Goal: Task Accomplishment & Management: Manage account settings

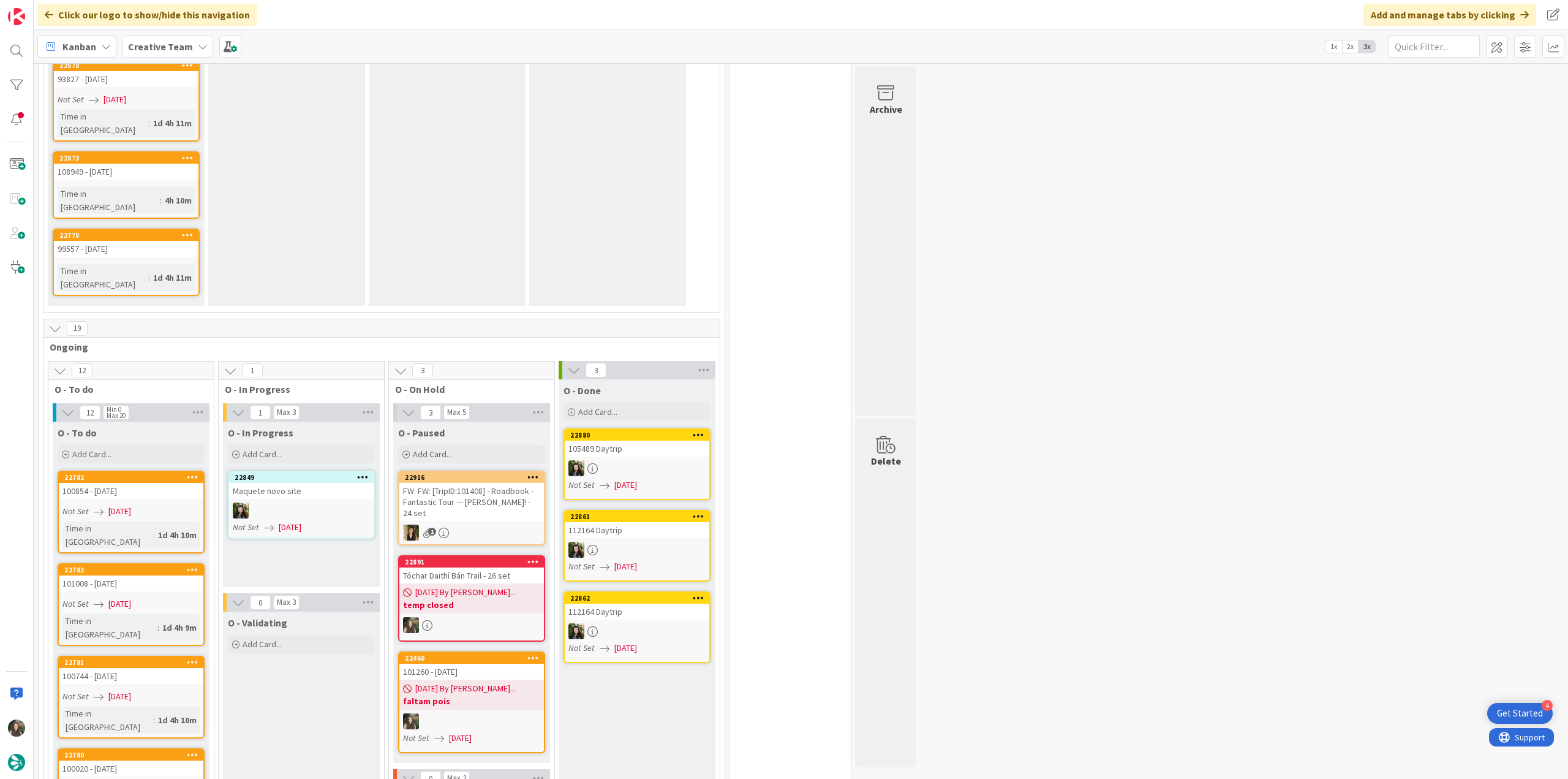
scroll to position [1716, 0]
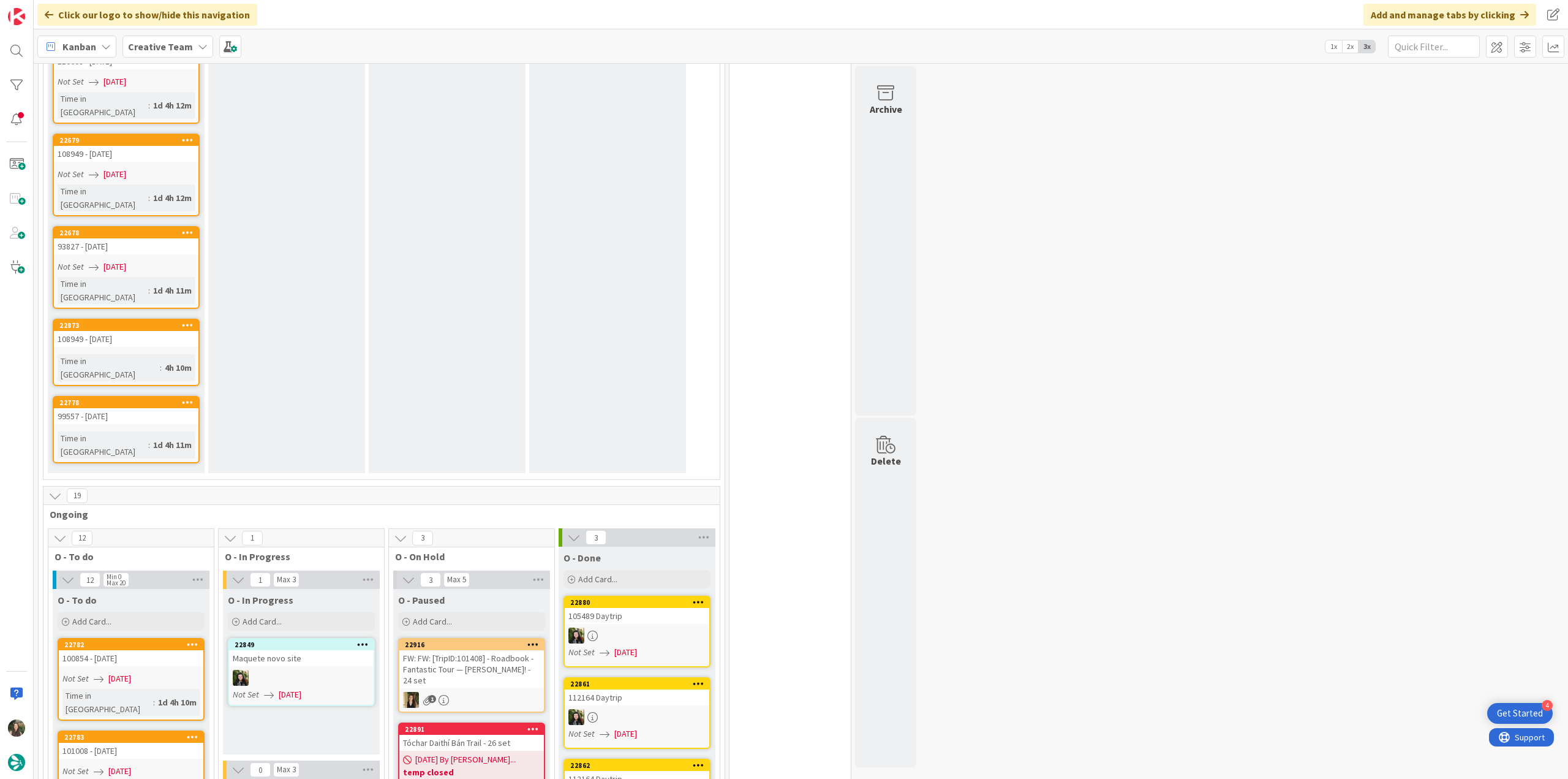
click at [493, 751] on div "[DATE] By [PERSON_NAME]... temp closed" at bounding box center [471, 766] width 144 height 30
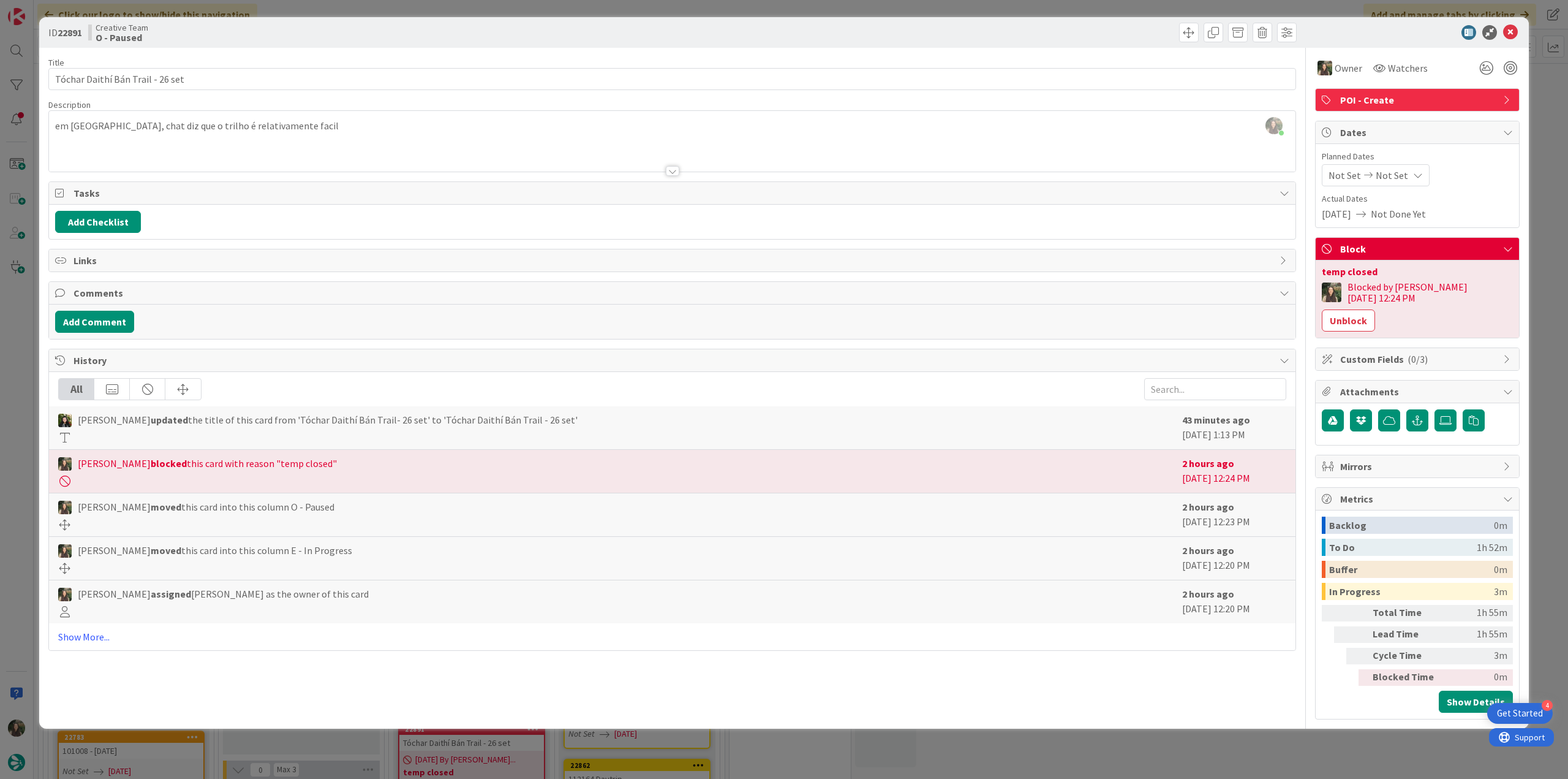
click at [23, 367] on div "ID 22891 Creative Team O - Paused Title 32 / 128 Tóchar Daithí Bán Trail - 26 s…" at bounding box center [784, 390] width 1568 height 779
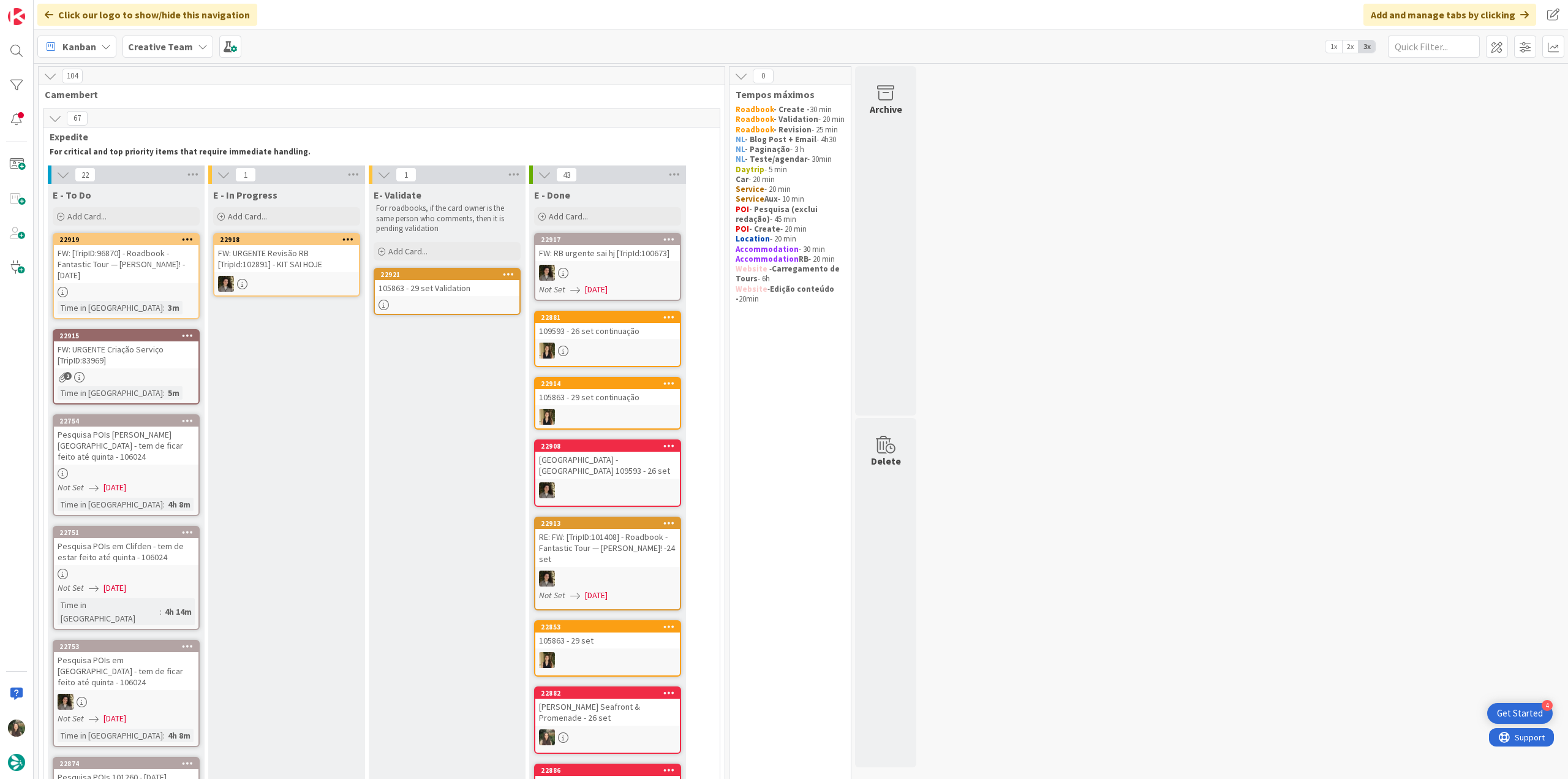
click at [446, 298] on link "22921 105863 - 29 set Validation" at bounding box center [447, 292] width 147 height 48
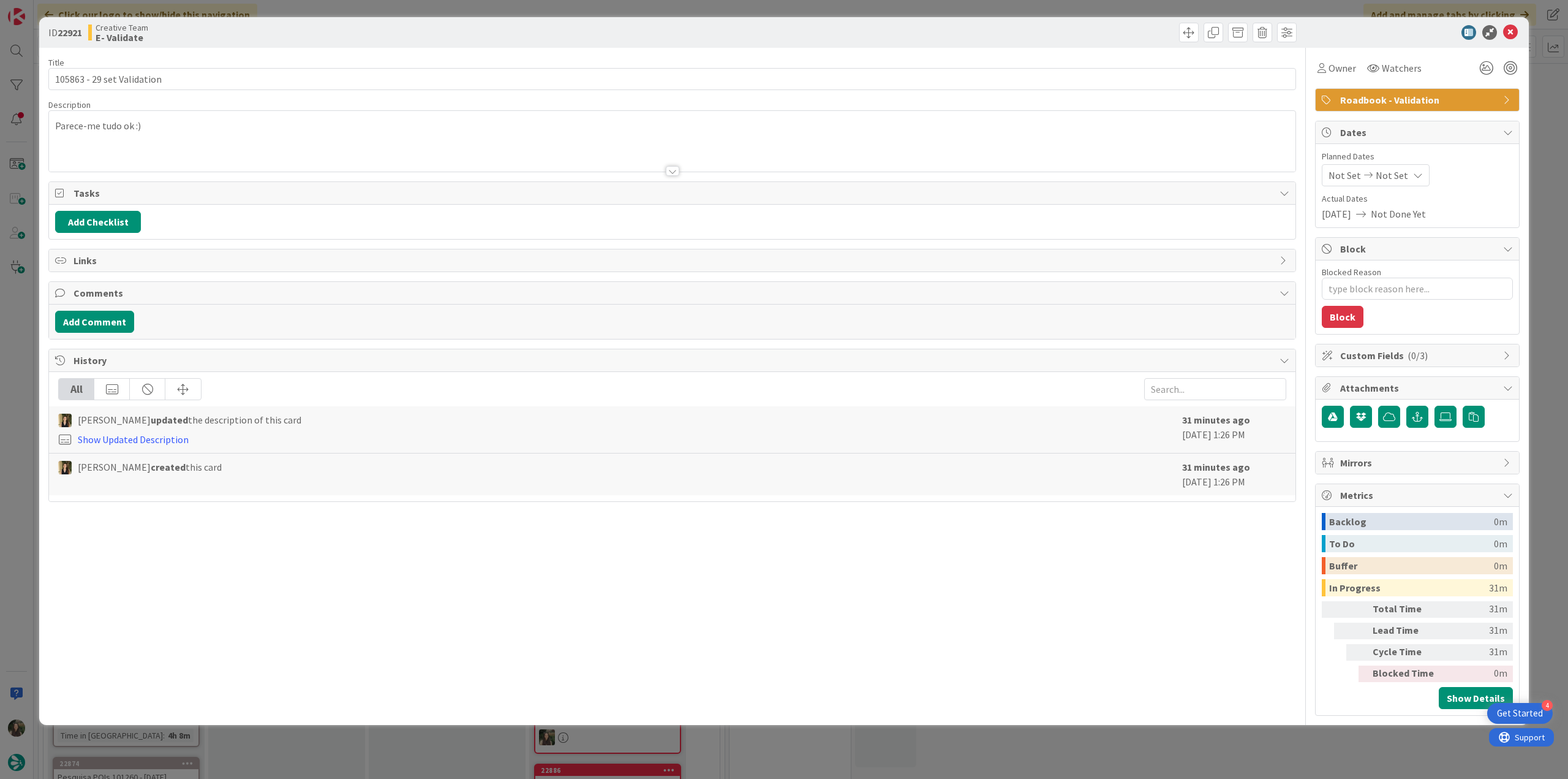
type textarea "x"
click at [19, 327] on div "ID 22921 Creative Team E- Validate Title 26 / 128 105863 - 29 set Validation De…" at bounding box center [784, 390] width 1568 height 779
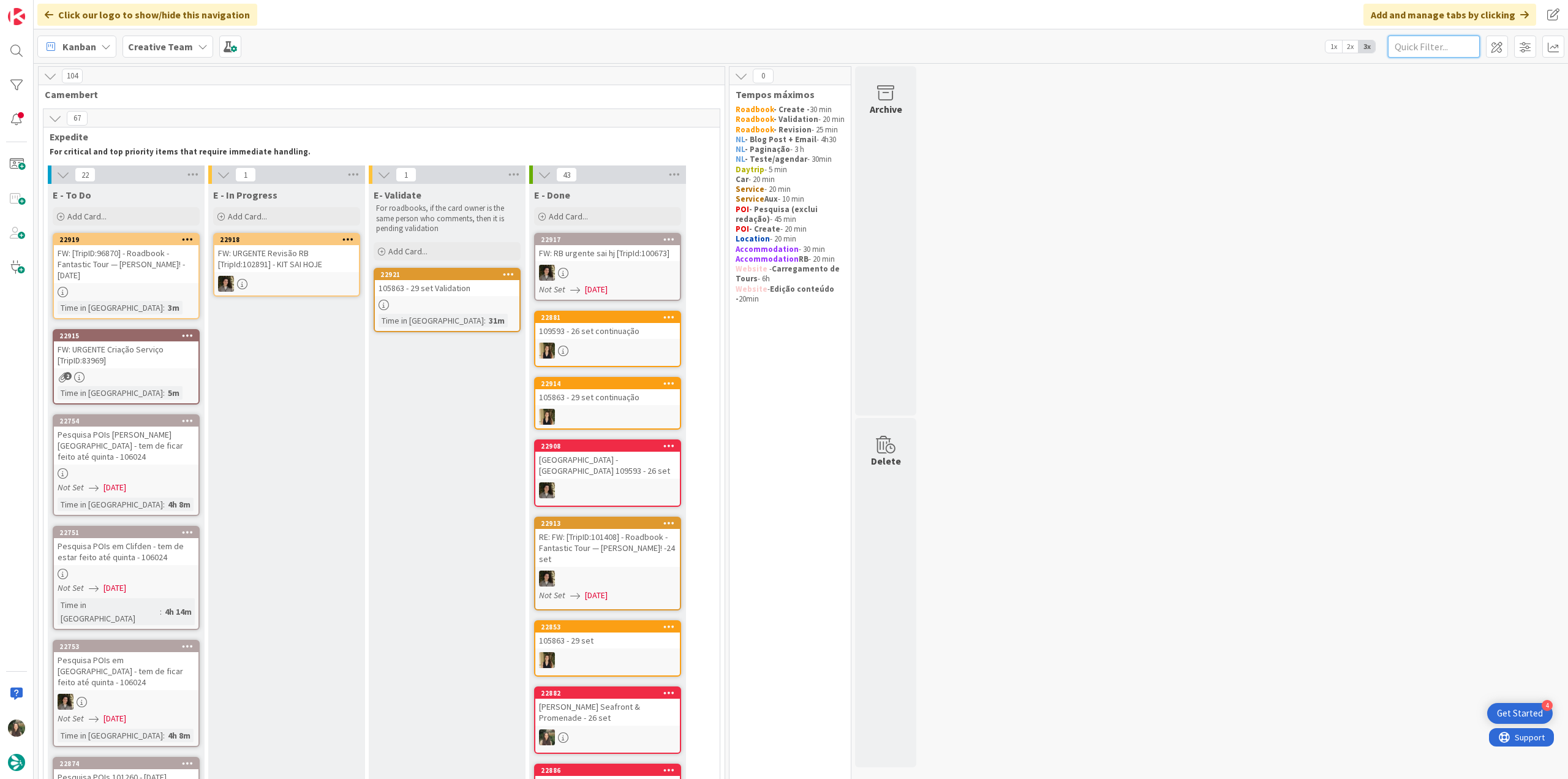
click at [1420, 48] on input "text" at bounding box center [1433, 46] width 92 height 22
paste input "104963"
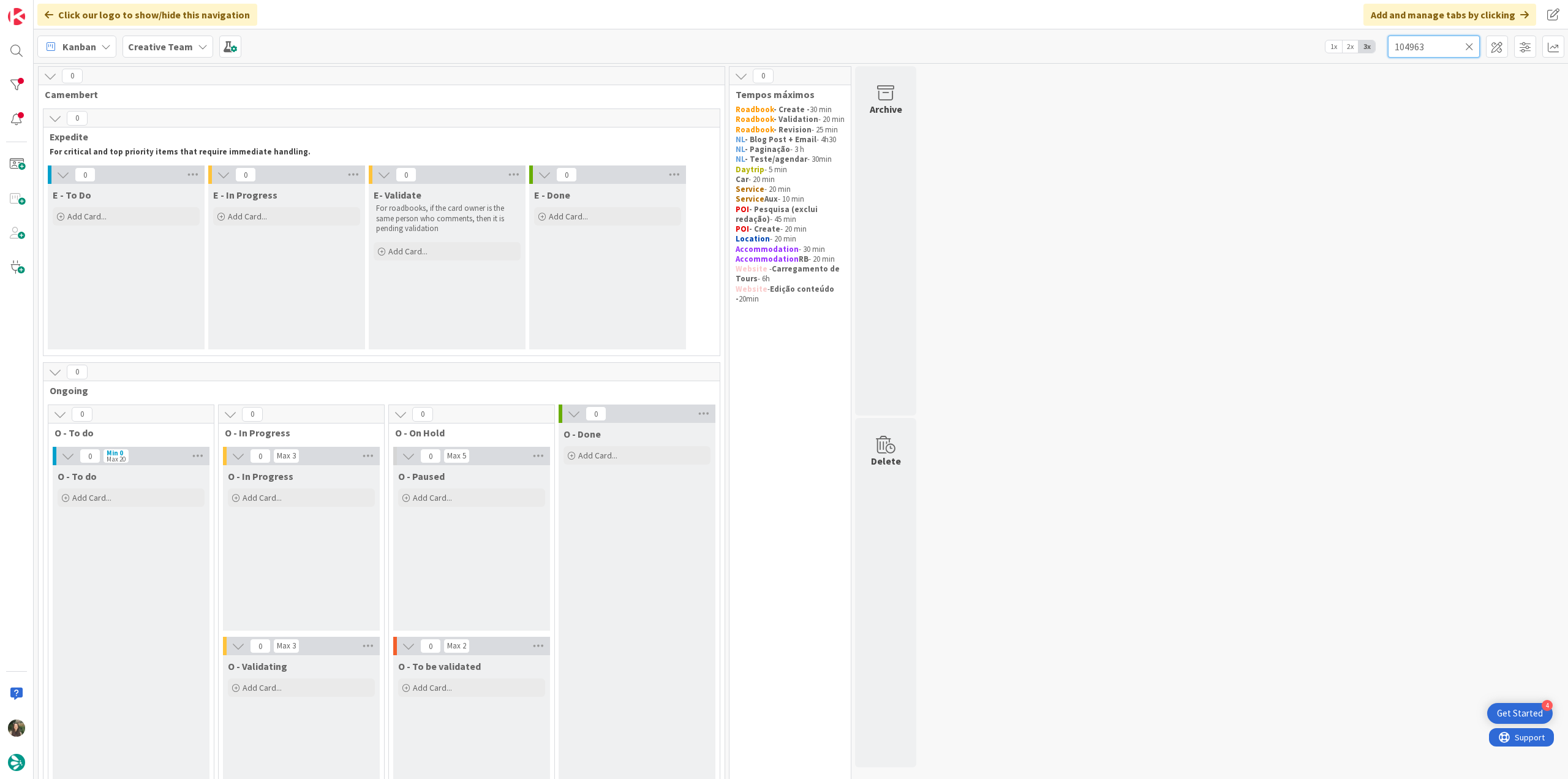
type input "104963"
click at [1472, 48] on icon at bounding box center [1469, 47] width 9 height 11
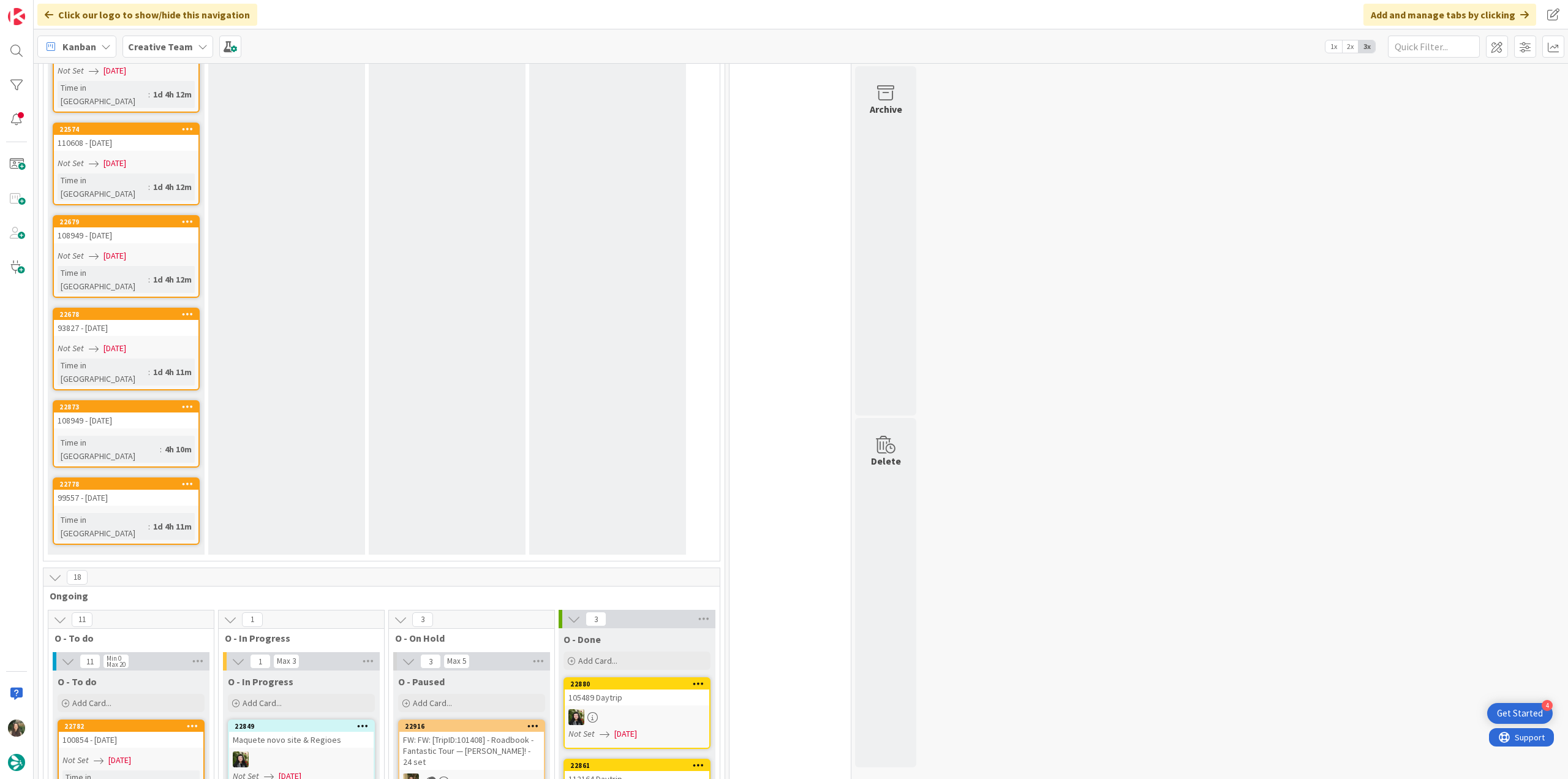
scroll to position [1654, 0]
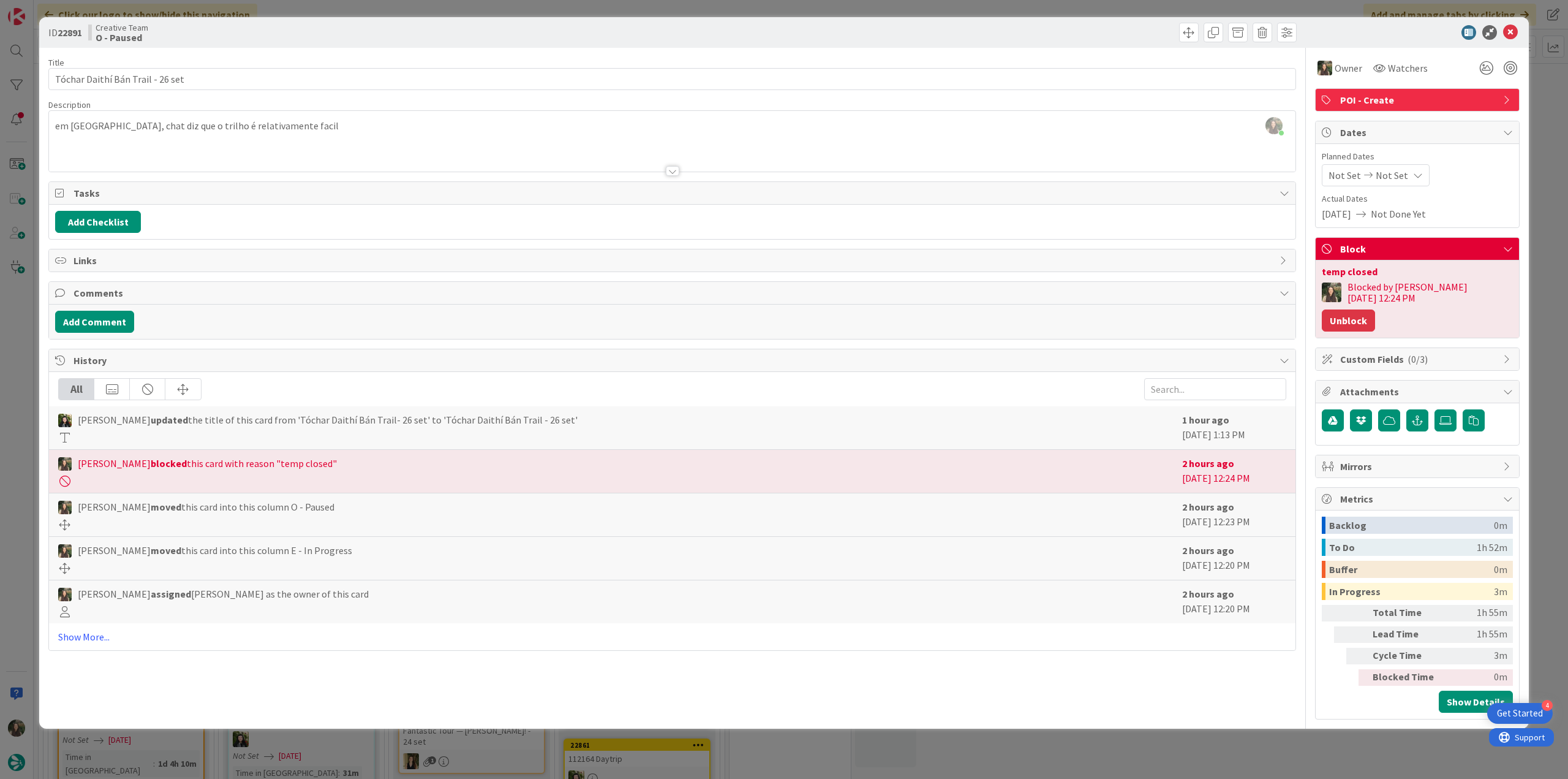
click at [1375, 309] on button "Unblock" at bounding box center [1348, 320] width 53 height 22
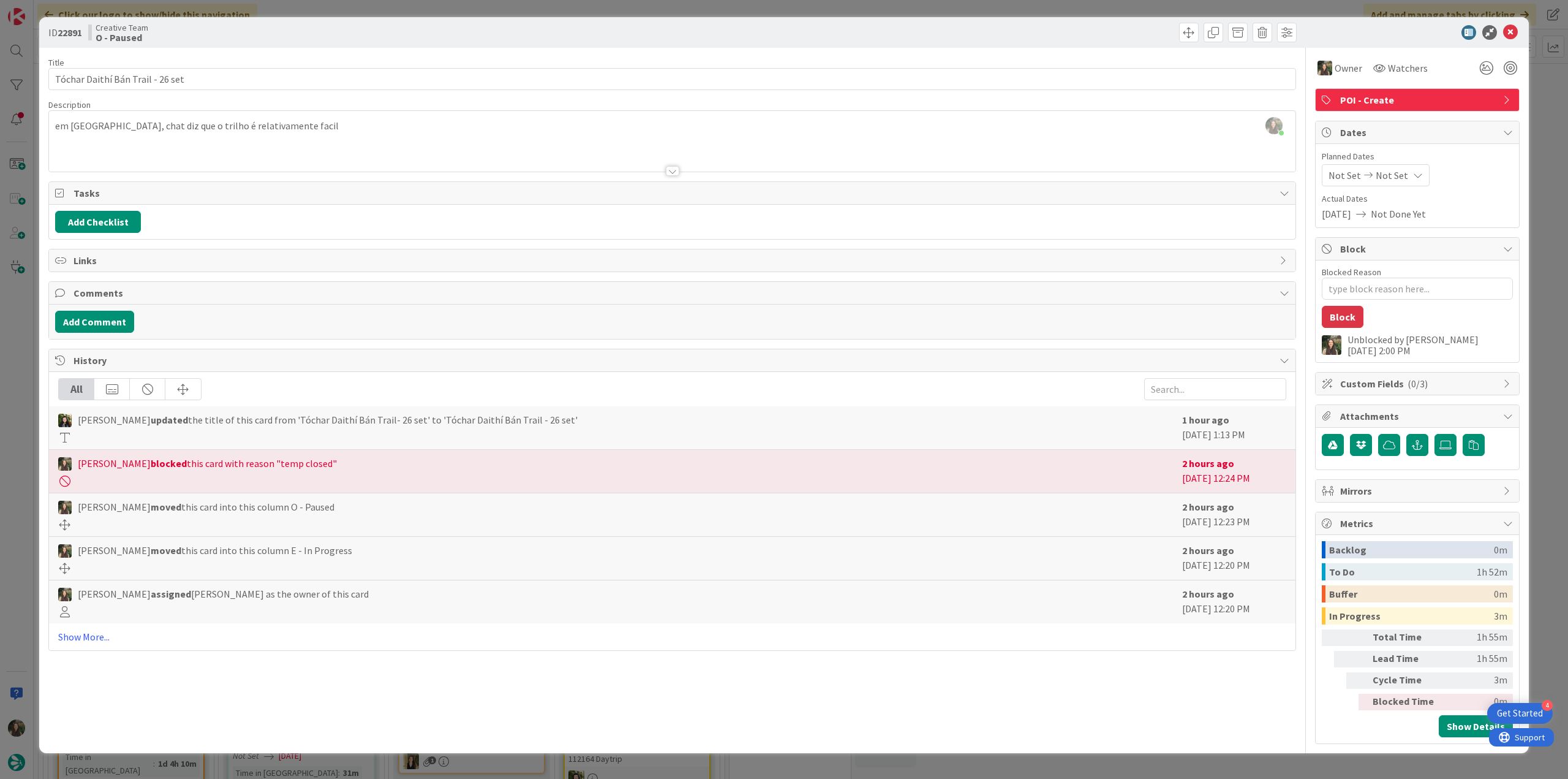
click at [1542, 271] on div "ID 22891 Creative Team O - Paused Title 32 / 128 Tóchar Daithí Bán Trail - 26 s…" at bounding box center [784, 390] width 1568 height 779
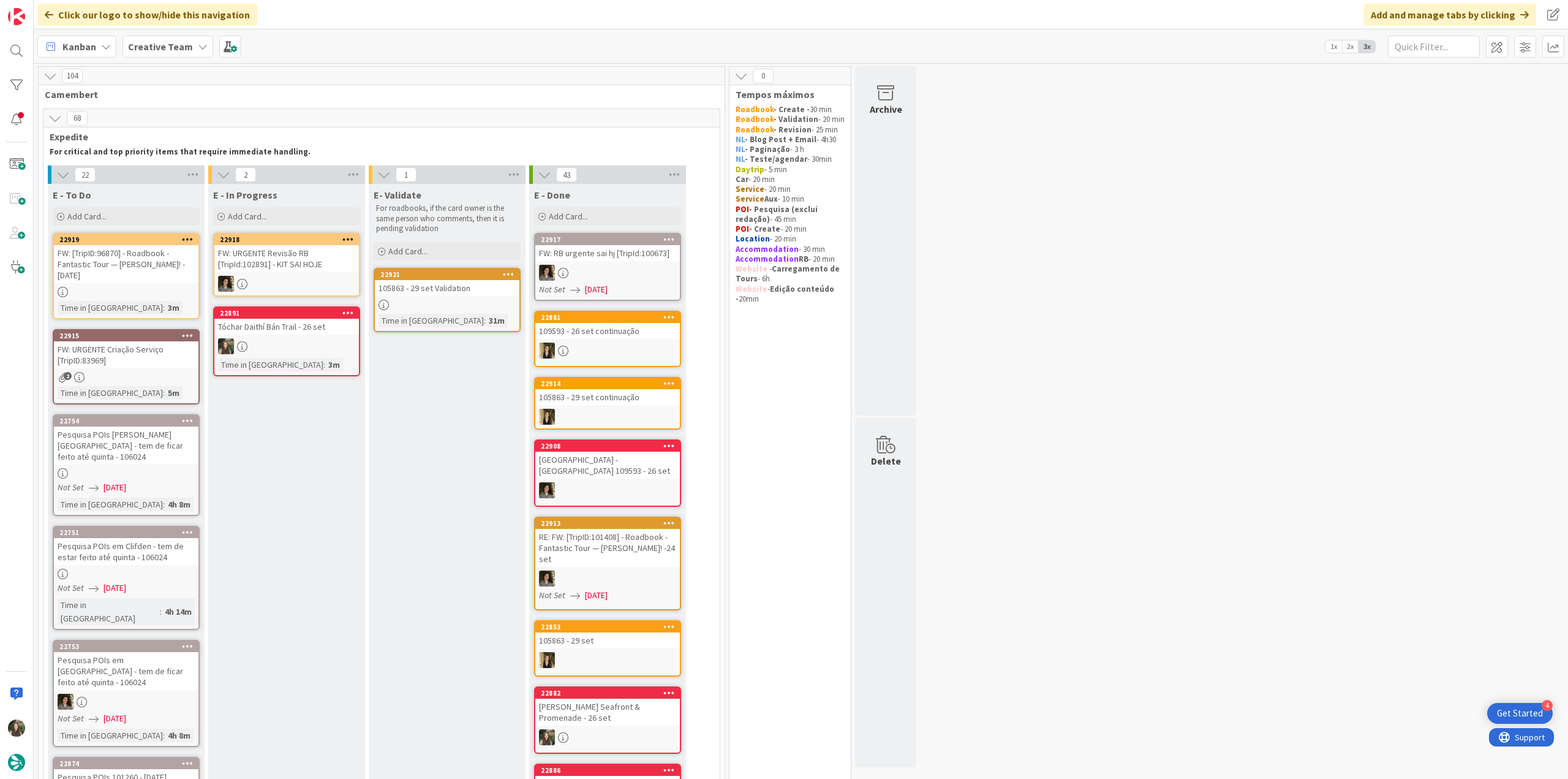
click at [325, 340] on div at bounding box center [286, 346] width 144 height 16
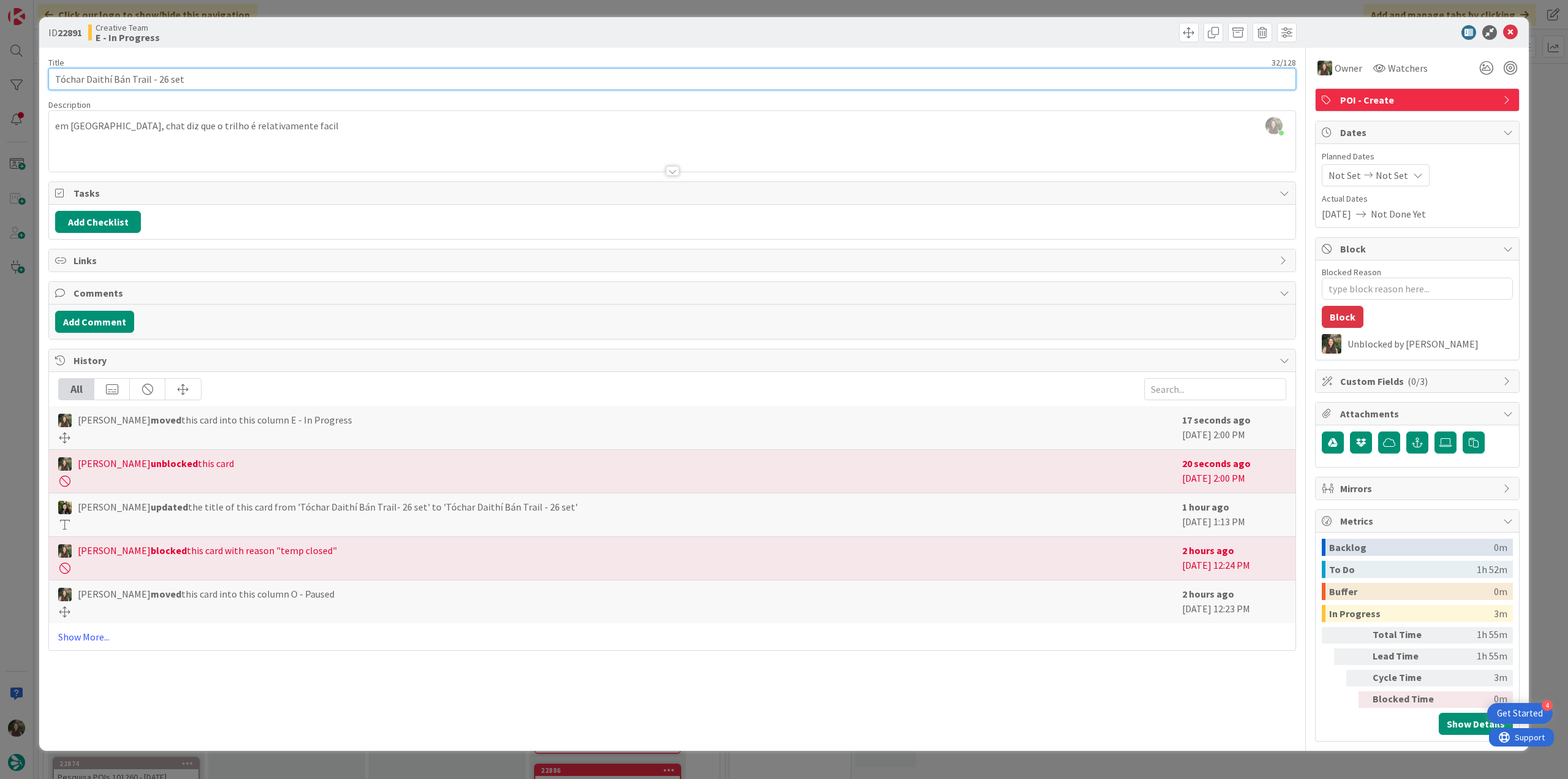
drag, startPoint x: 148, startPoint y: 78, endPoint x: 51, endPoint y: 80, distance: 97.0
click at [43, 81] on div "ID 22891 Creative Team E - In Progress Title 32 / 128 Tóchar Daithí Bán Trail -…" at bounding box center [783, 383] width 1490 height 733
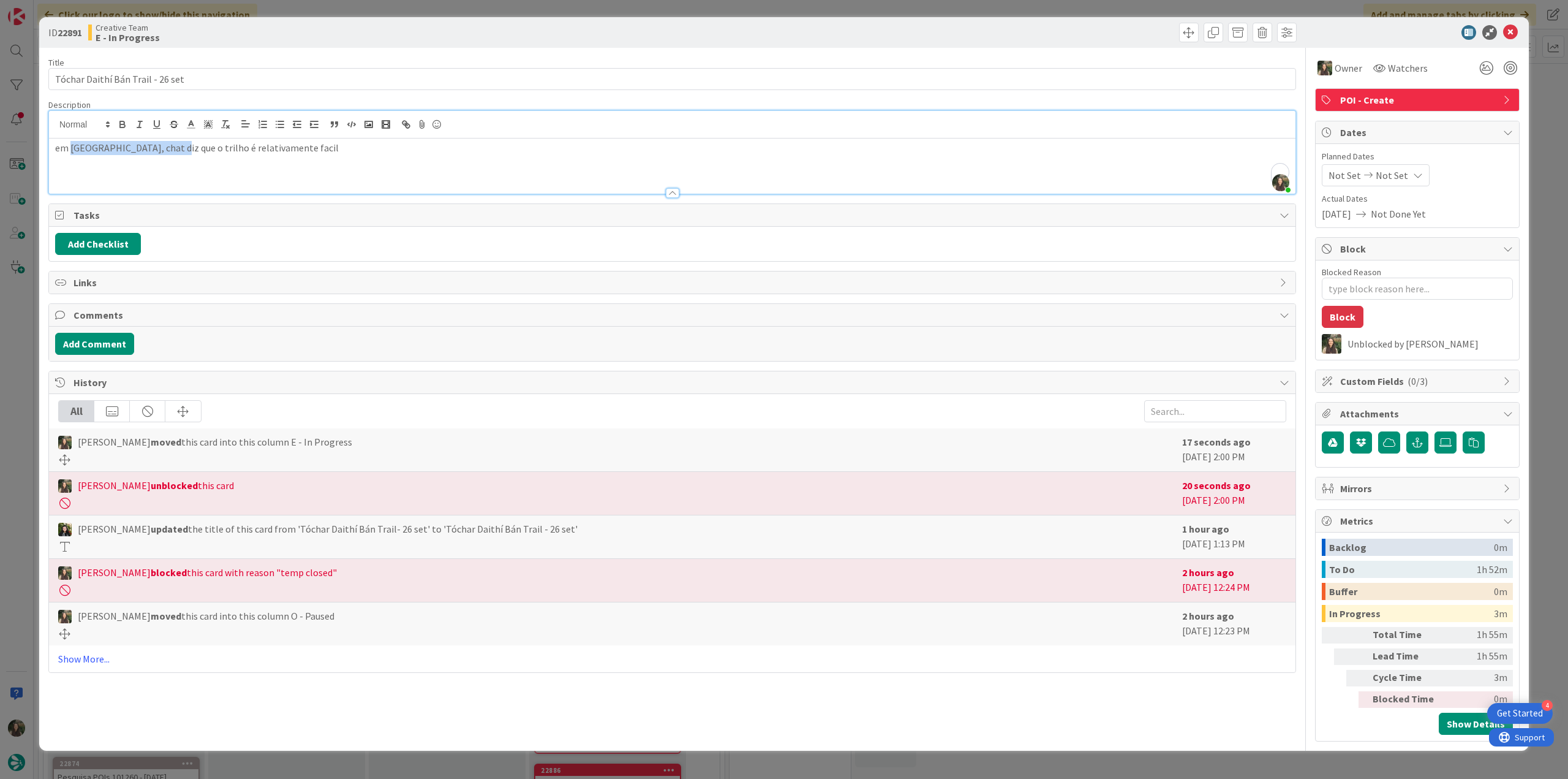
drag, startPoint x: 70, startPoint y: 123, endPoint x: 176, endPoint y: 145, distance: 108.3
click at [176, 145] on p "em [GEOGRAPHIC_DATA], chat diz que o trilho é relativamente facil" at bounding box center [672, 148] width 1234 height 14
drag, startPoint x: 148, startPoint y: 80, endPoint x: 39, endPoint y: 85, distance: 109.1
click at [31, 85] on div "ID 22891 Creative Team E - In Progress Title 32 / 128 Tóchar Daithí Bán Trail -…" at bounding box center [784, 390] width 1568 height 779
click at [14, 330] on div "ID 22891 Creative Team E - In Progress Title 32 / 128 Tóchar Daithí Bán Trail -…" at bounding box center [784, 390] width 1568 height 779
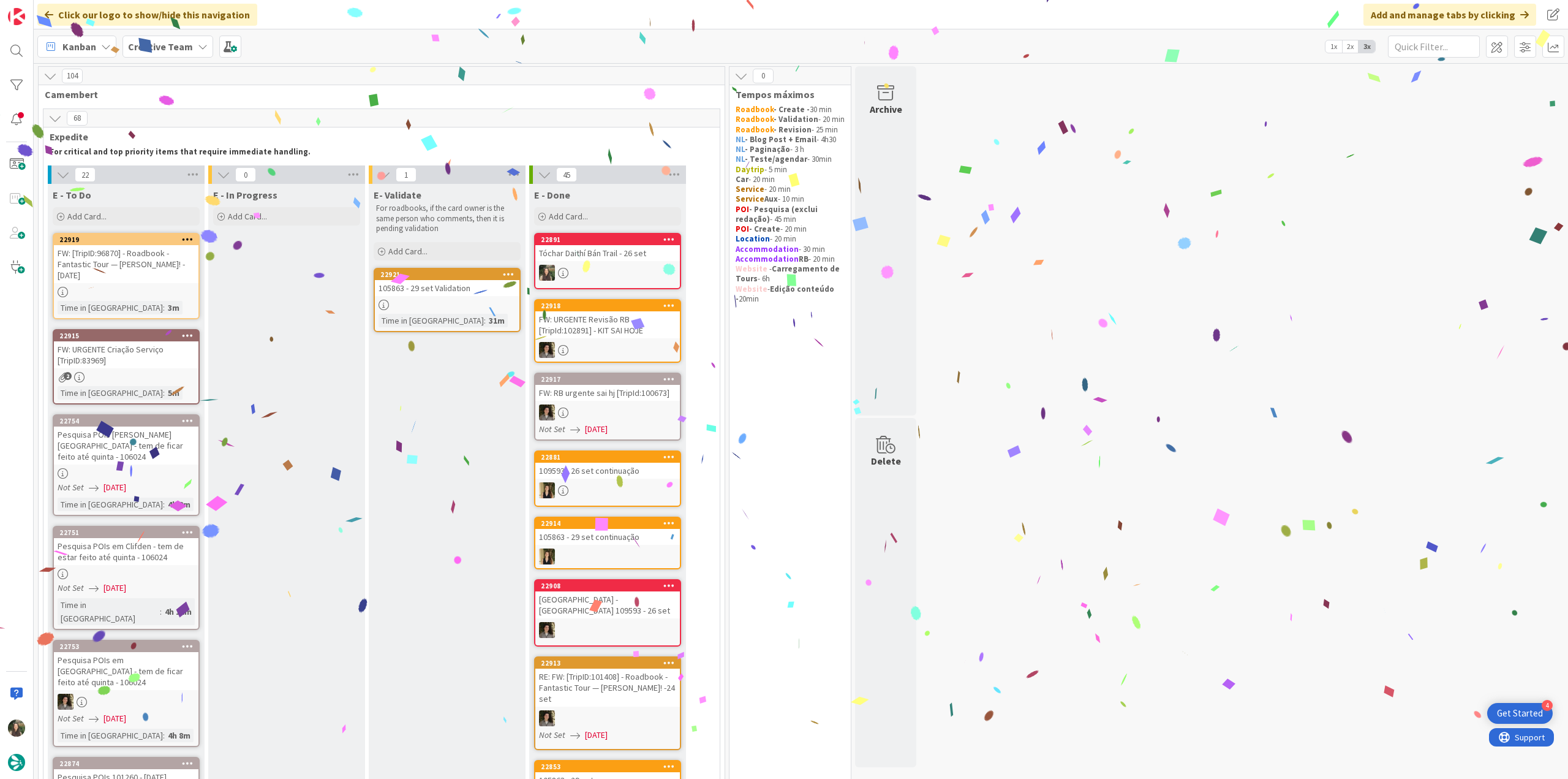
click at [656, 264] on div at bounding box center [608, 272] width 144 height 16
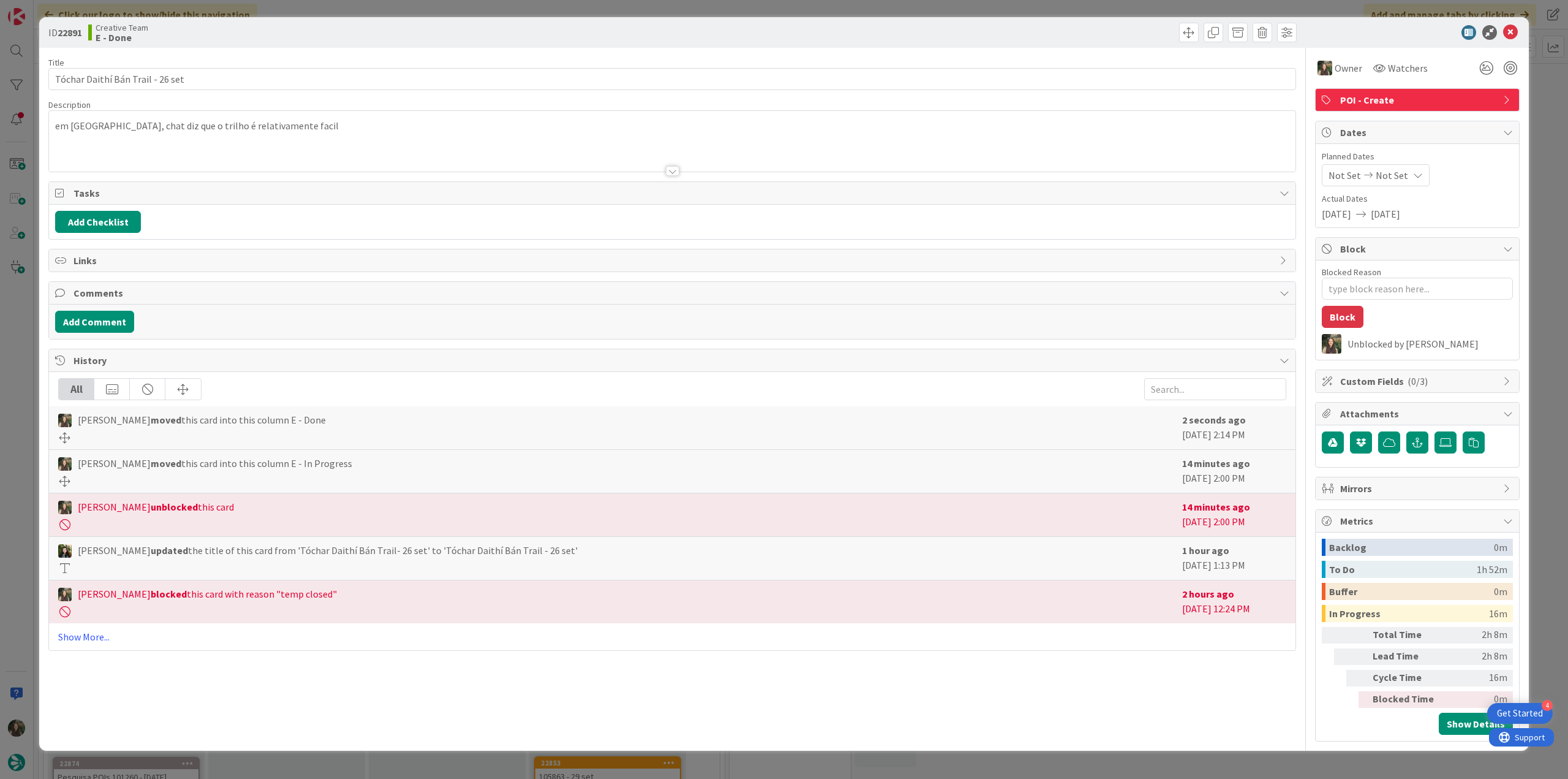
click at [1137, 757] on div "ID 22891 Creative Team E - Done Title 32 / 128 Tóchar Daithí Bán Trail - 26 set…" at bounding box center [784, 390] width 1568 height 779
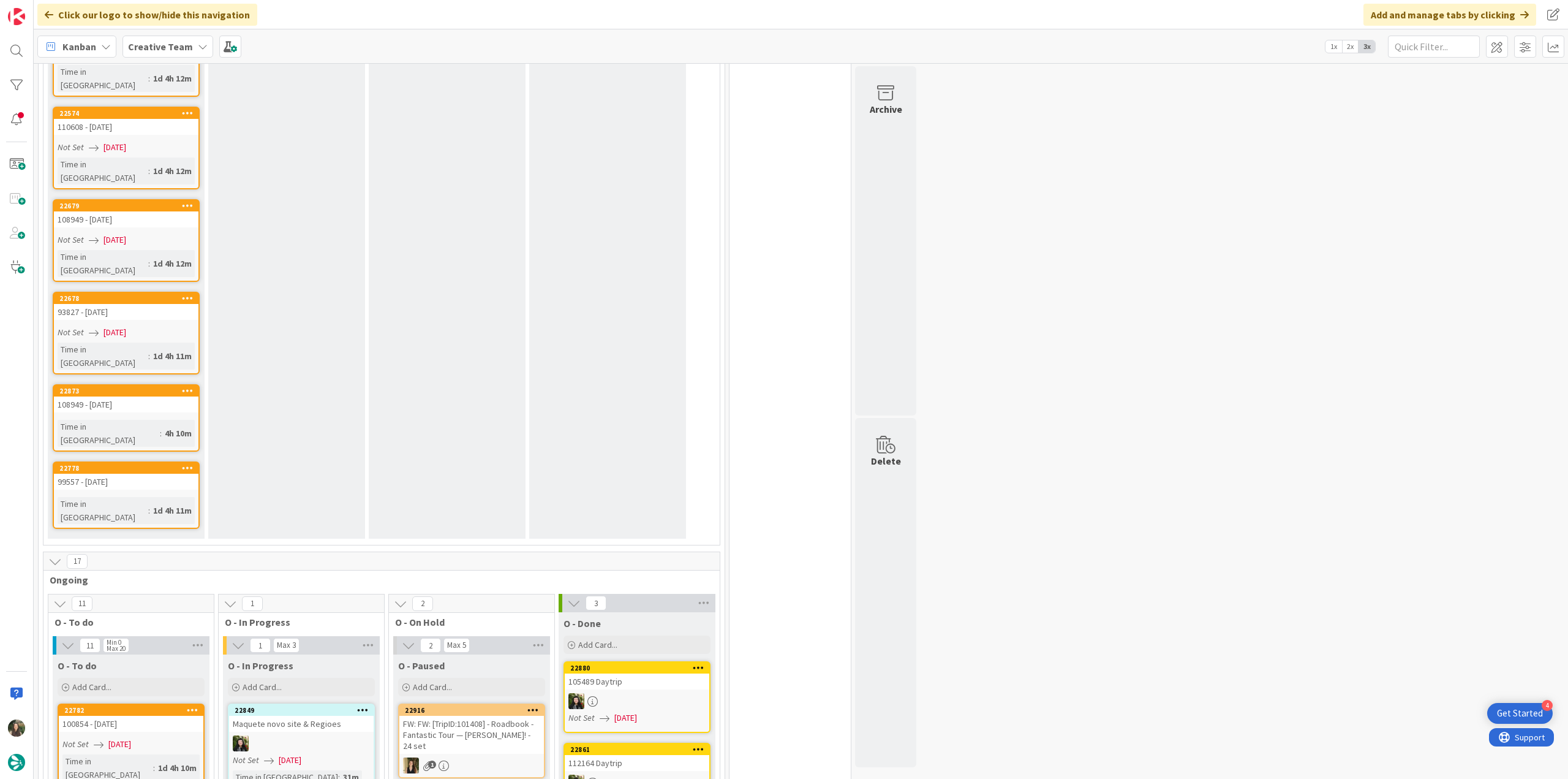
scroll to position [1716, 0]
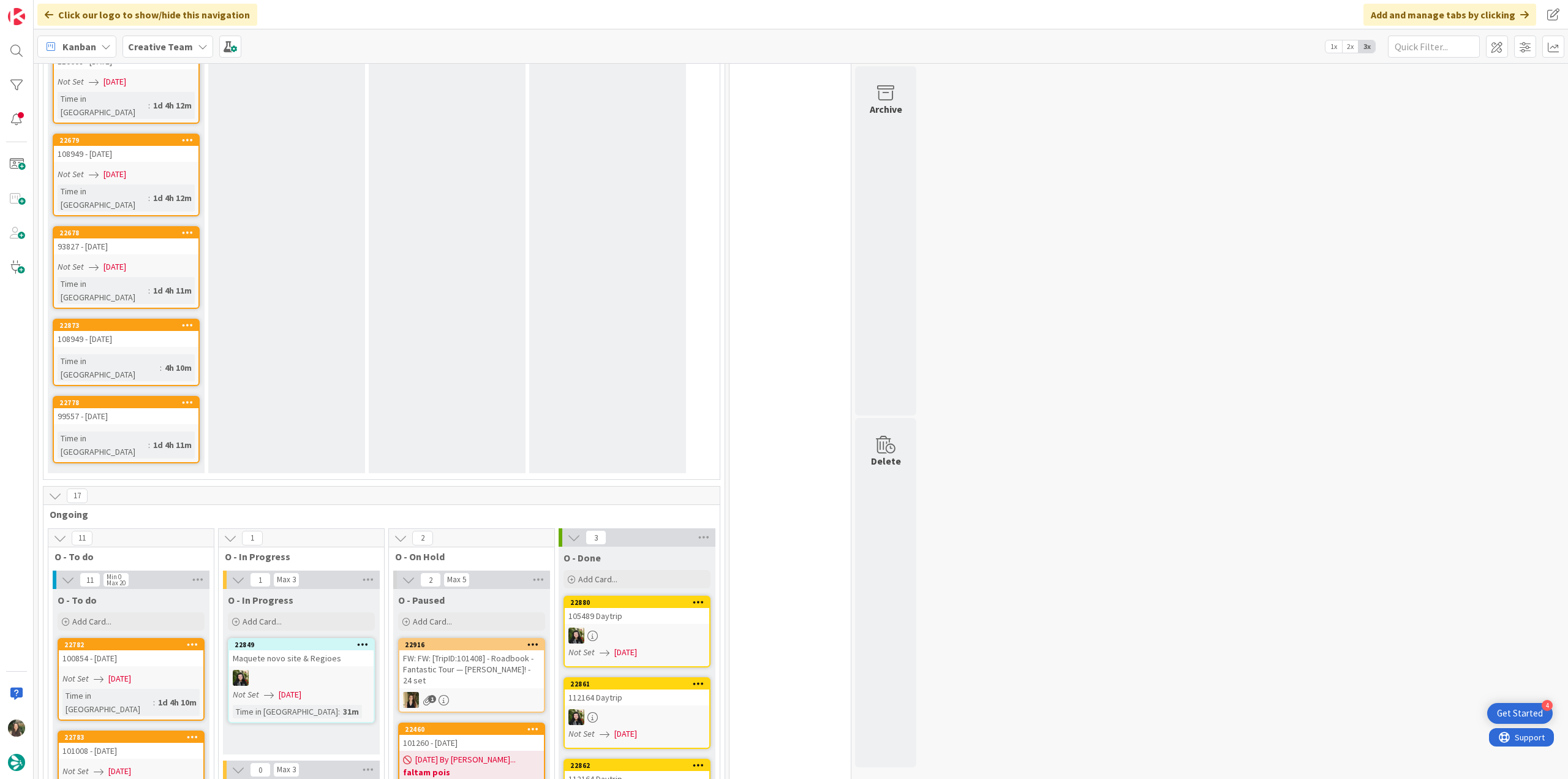
click at [521, 778] on div at bounding box center [471, 792] width 144 height 16
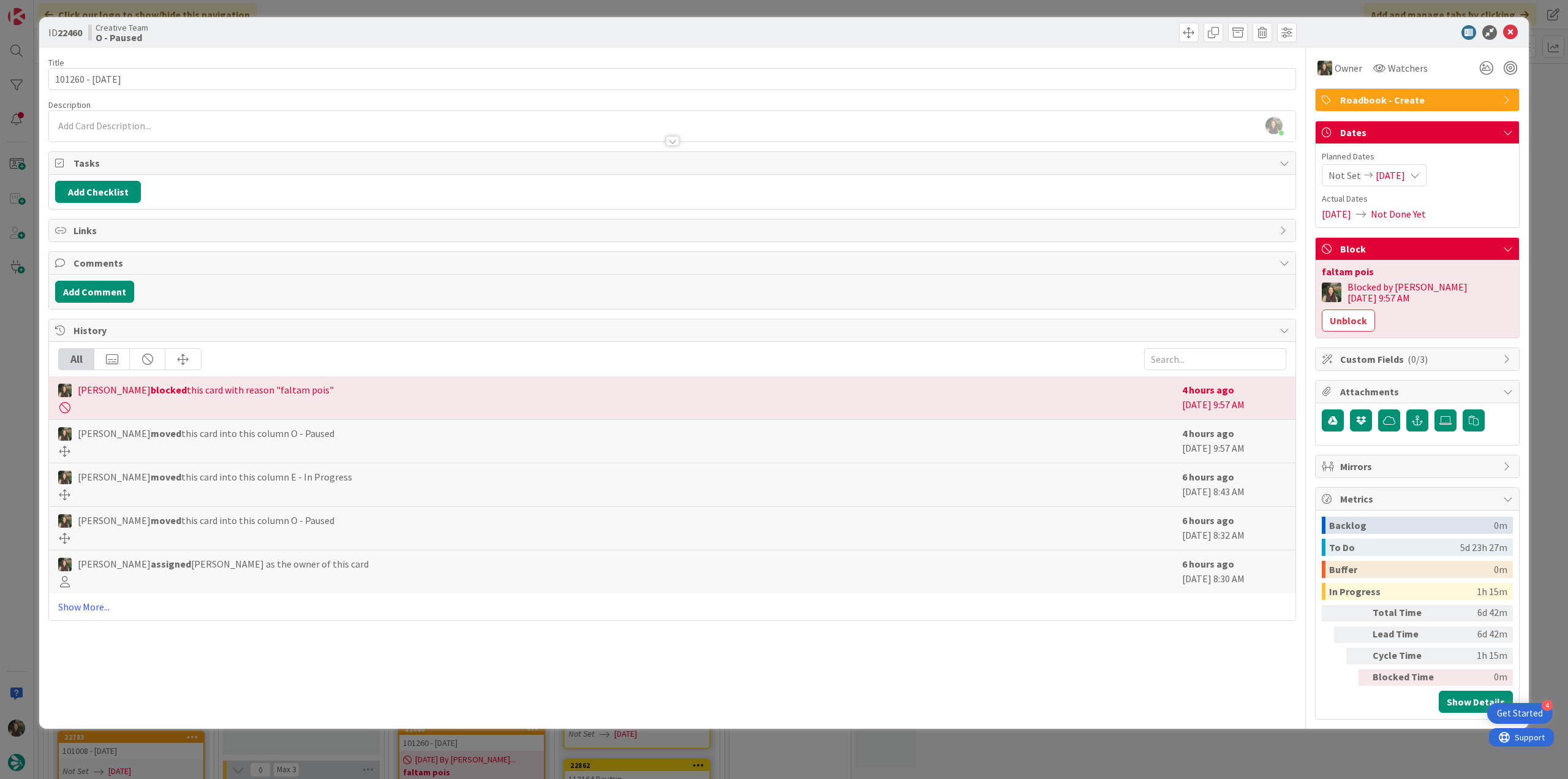
click at [1231, 723] on div "ID 22460 Creative Team O - Paused Title 13 / 128 101260 - [DATE] Description [P…" at bounding box center [784, 390] width 1568 height 779
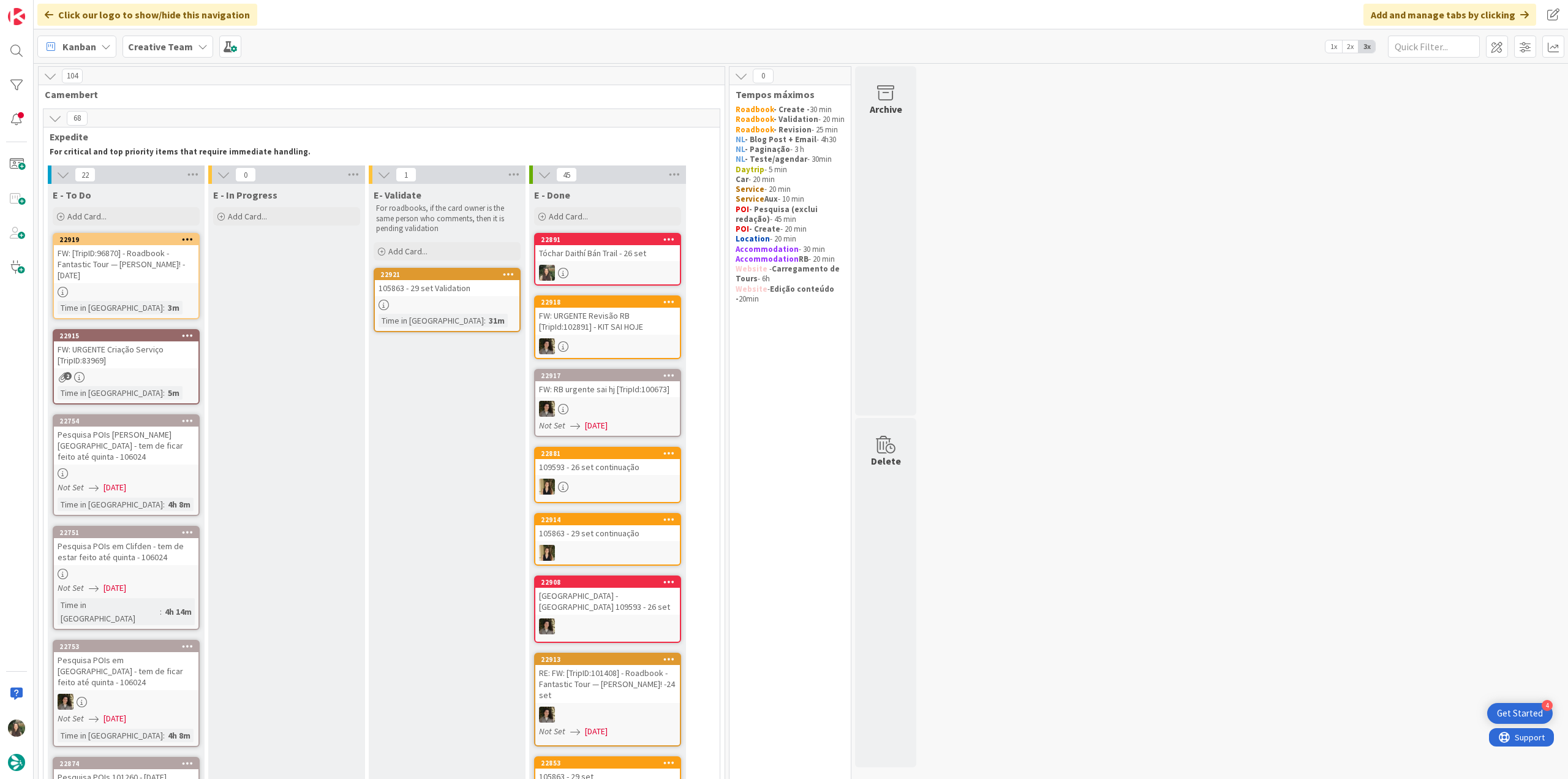
click at [164, 282] on div "FW: [TripID:96870] - Roadbook - Fantastic Tour — [PERSON_NAME]! - [DATE]" at bounding box center [126, 263] width 144 height 38
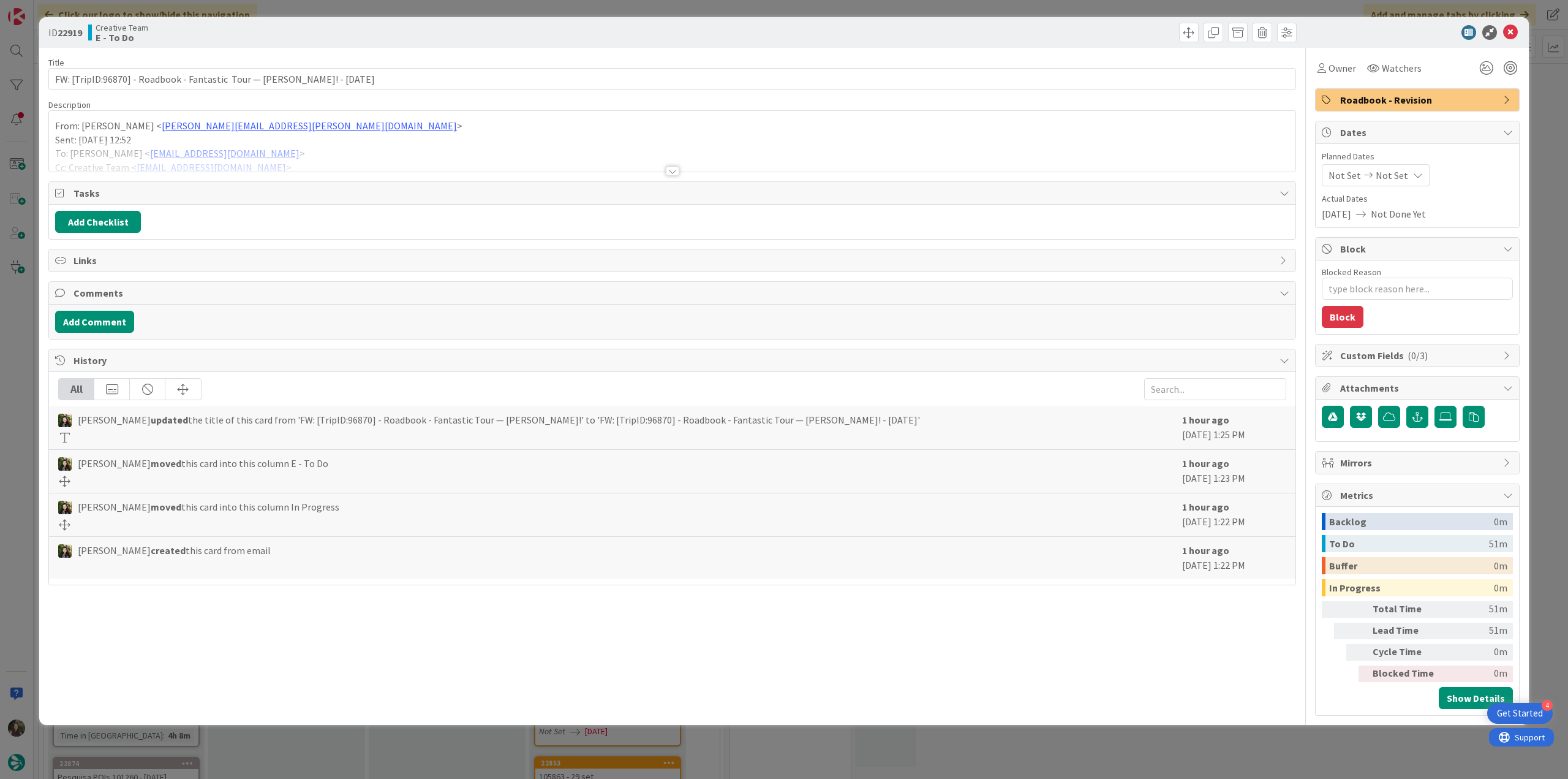
click at [403, 160] on div at bounding box center [672, 155] width 1246 height 31
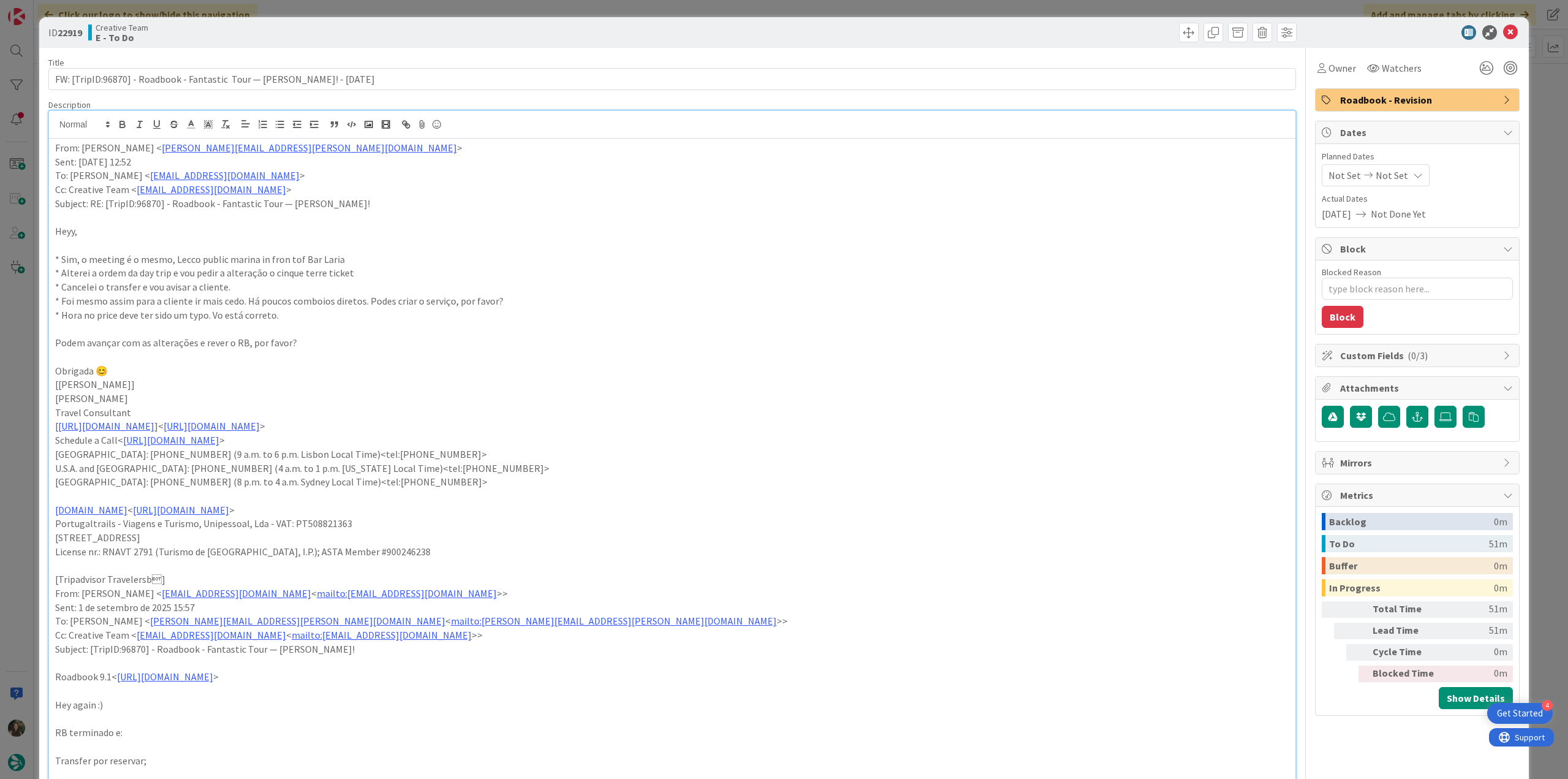
click at [19, 376] on div "ID 22919 Creative Team E - To Do Title 75 / 128 FW: [TripID:96870] - Roadbook -…" at bounding box center [784, 390] width 1568 height 779
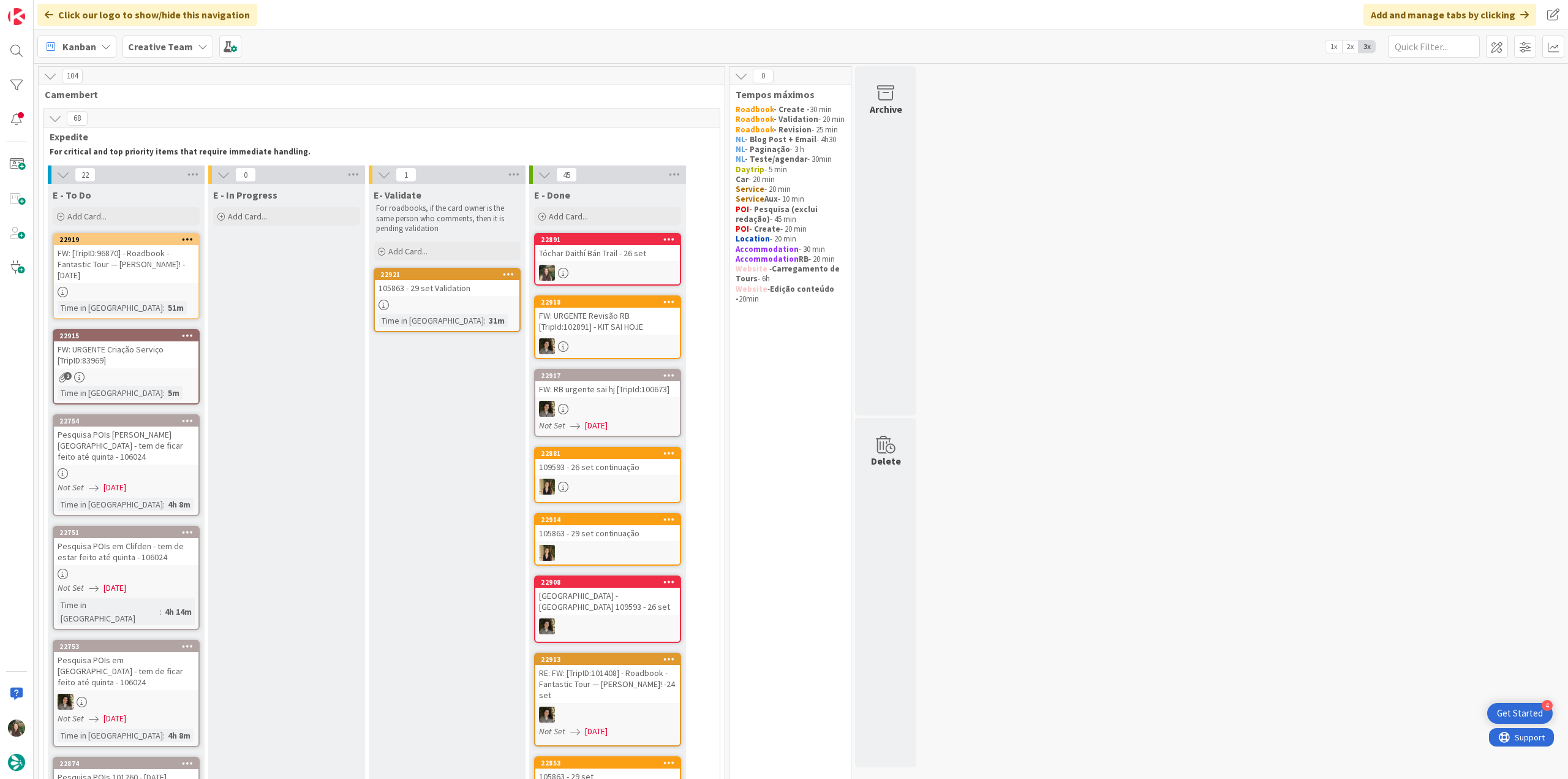
click at [170, 274] on div "FW: [TripID:96870] - Roadbook - Fantastic Tour — [PERSON_NAME]! - [DATE]" at bounding box center [126, 263] width 144 height 38
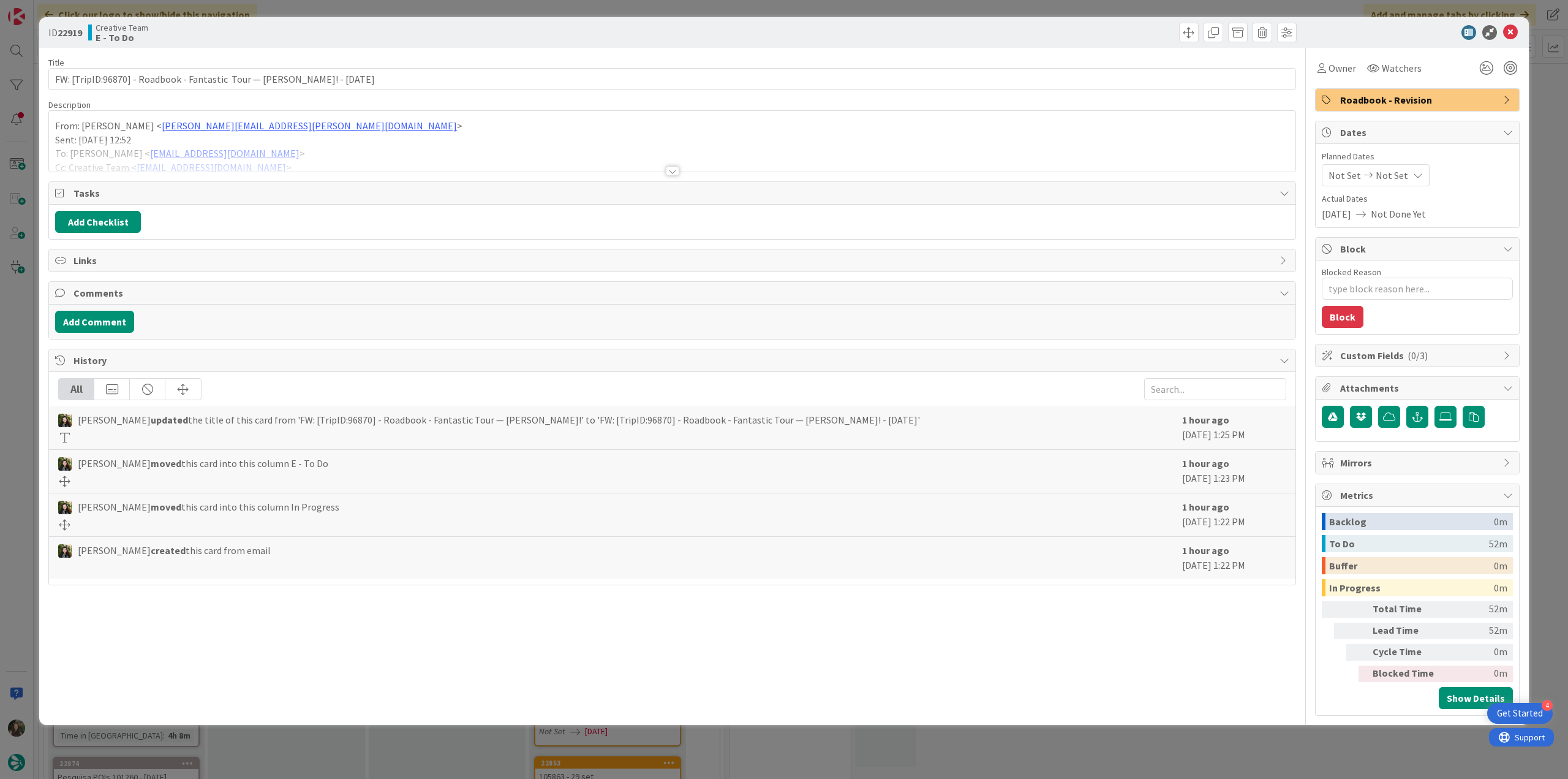
click at [303, 154] on div at bounding box center [672, 155] width 1246 height 31
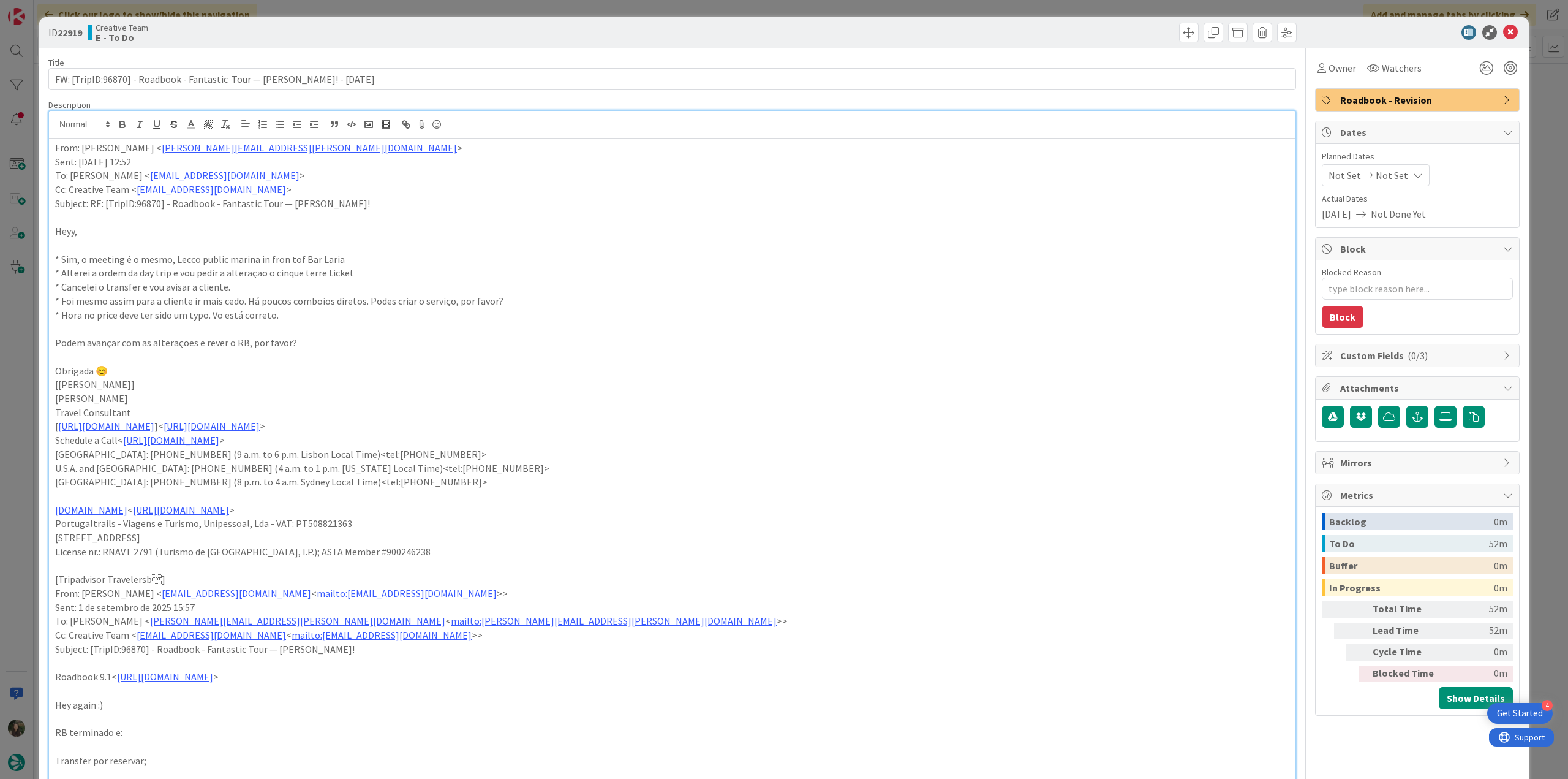
click at [19, 389] on div "ID 22919 Creative Team E - To Do Title 75 / 128 FW: [TripID:96870] - Roadbook -…" at bounding box center [784, 390] width 1568 height 779
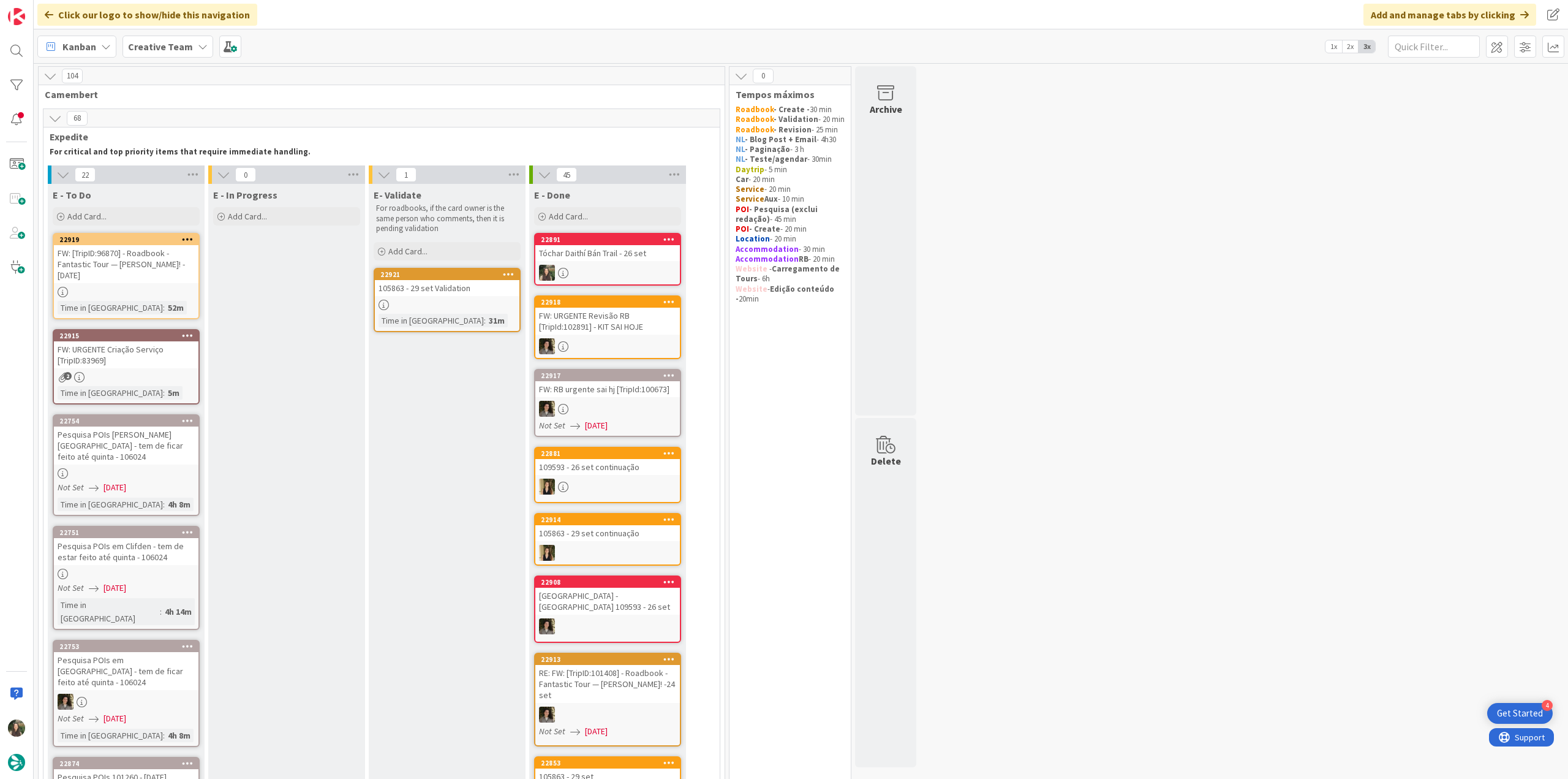
click at [168, 348] on div "FW: URGENTE Criação Serviço [TripID:83969]" at bounding box center [126, 354] width 144 height 27
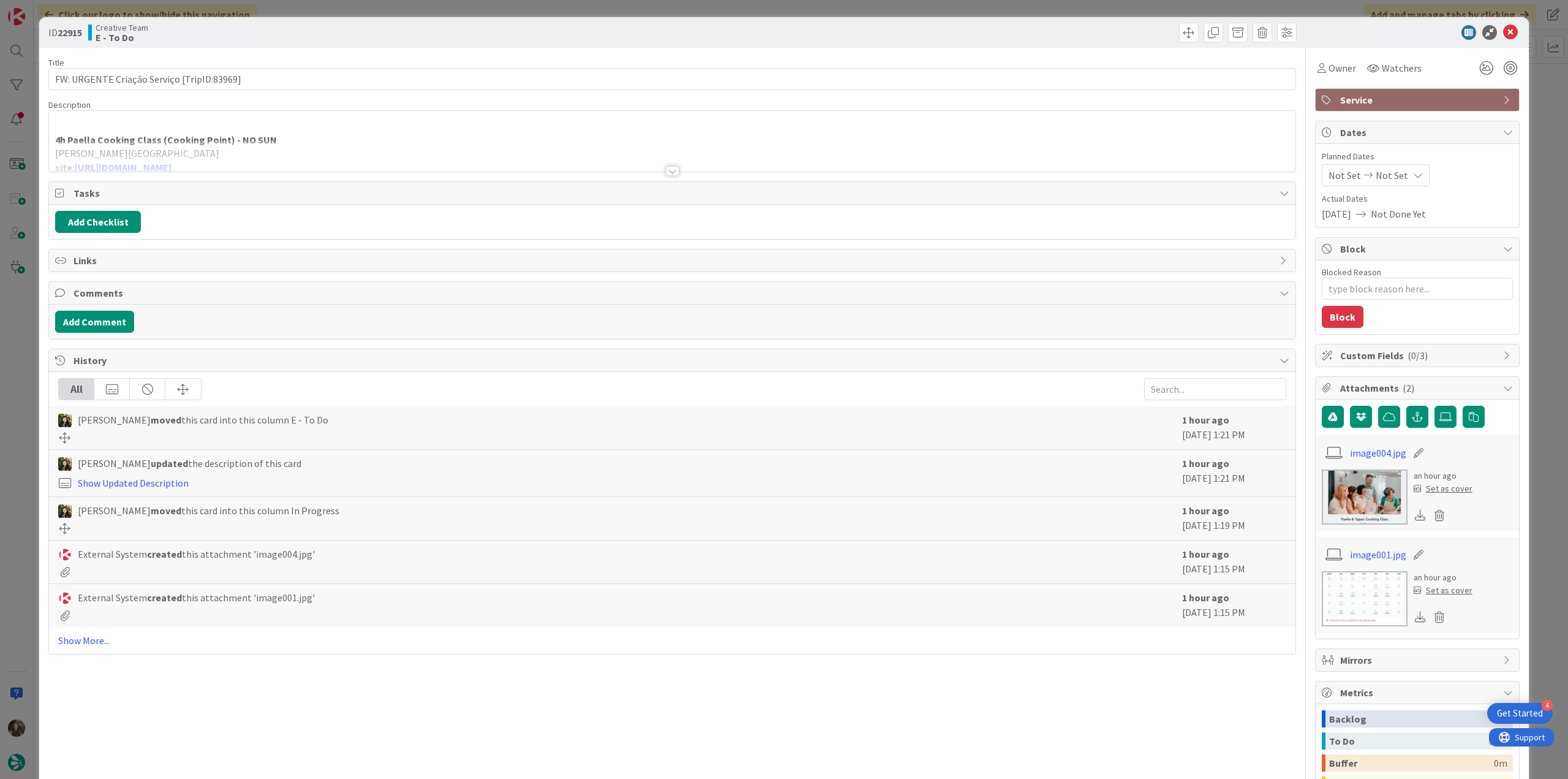
click at [27, 347] on div "ID 22915 Creative Team E - To Do Title 42 / 128 FW: URGENTE Criação Serviço [Tr…" at bounding box center [784, 390] width 1568 height 779
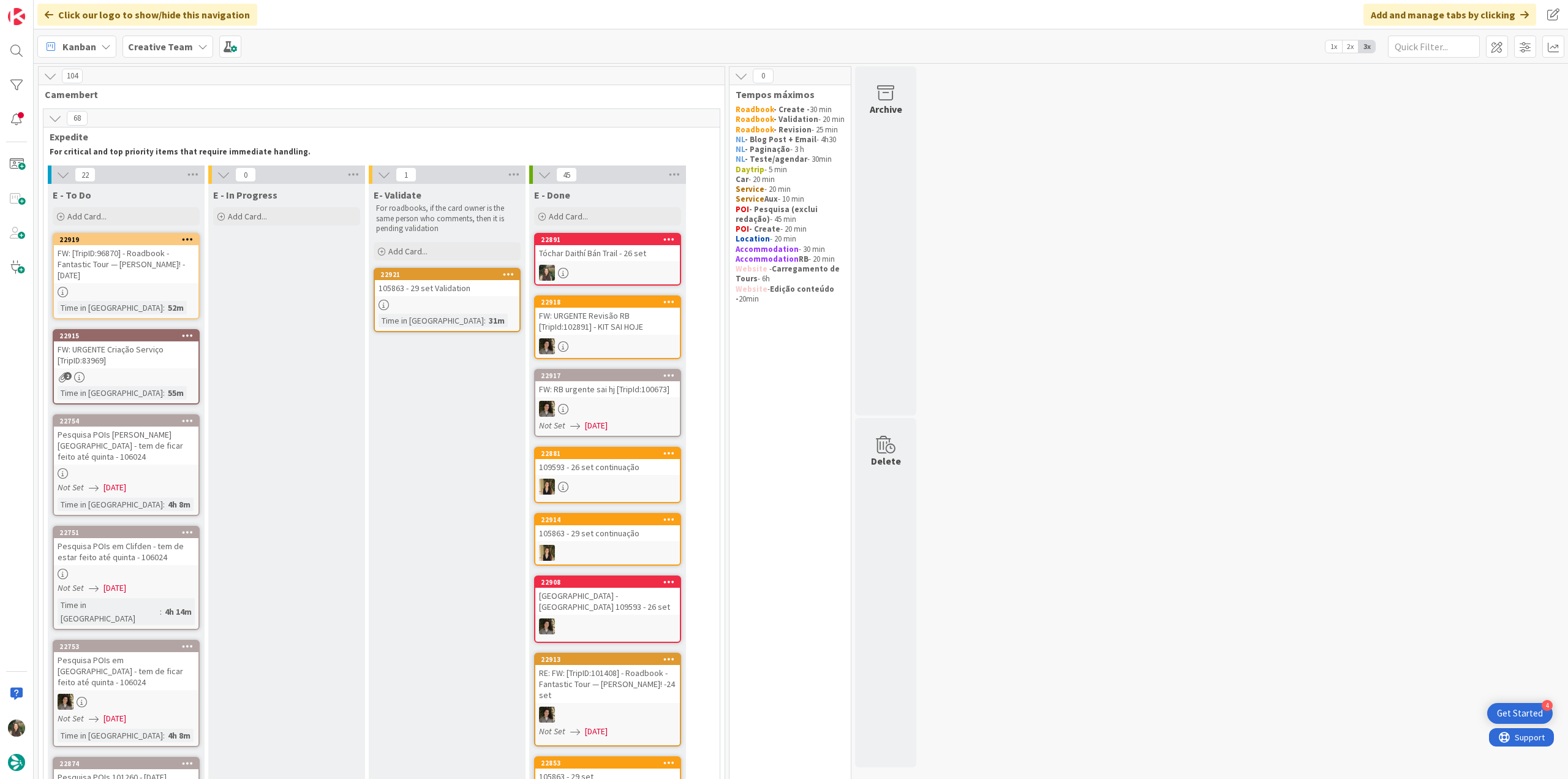
click at [150, 269] on div "FW: [TripID:96870] - Roadbook - Fantastic Tour — [PERSON_NAME]! - [DATE]" at bounding box center [126, 263] width 144 height 38
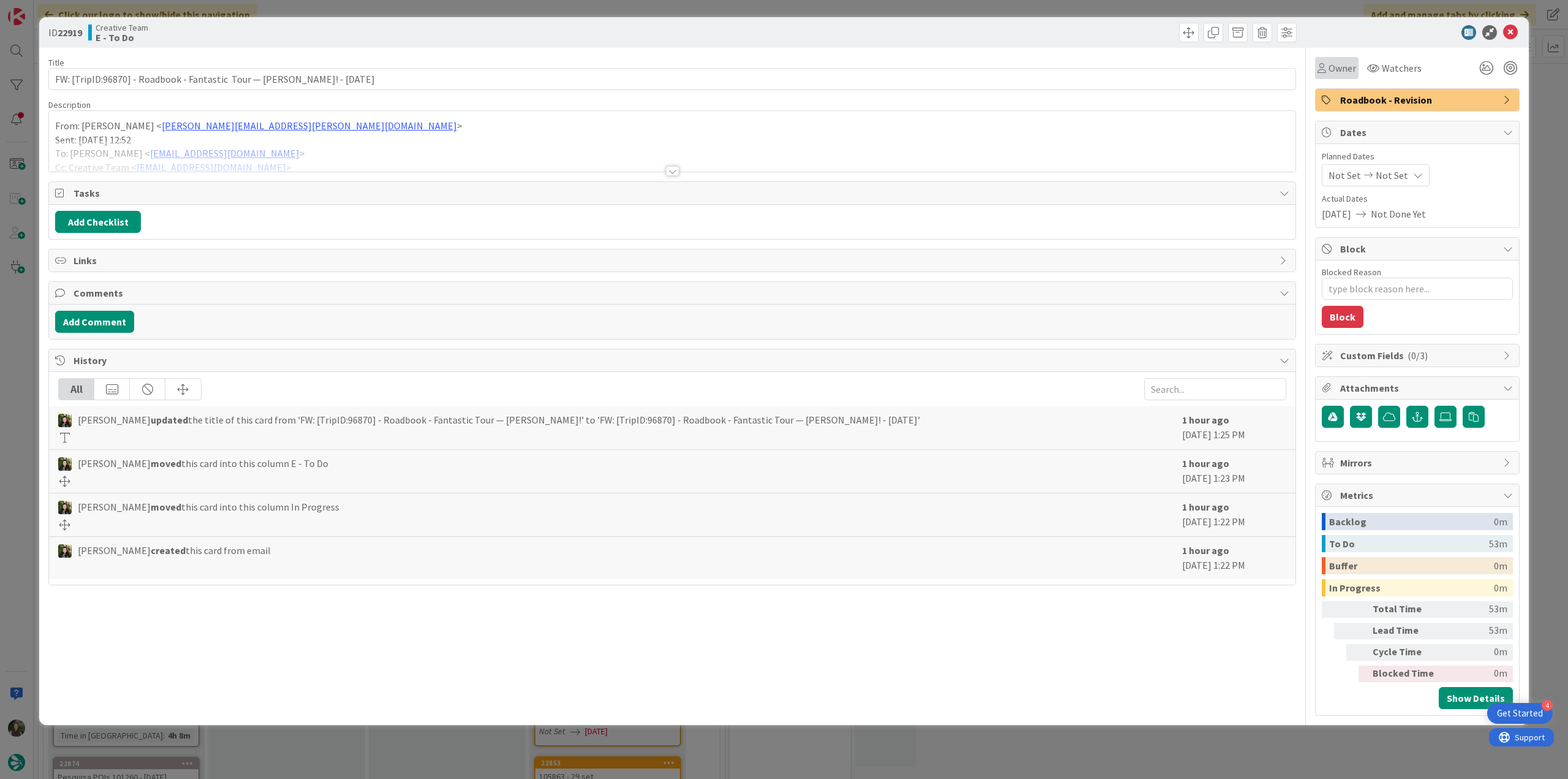
click at [1337, 76] on div "Owner" at bounding box center [1336, 68] width 43 height 22
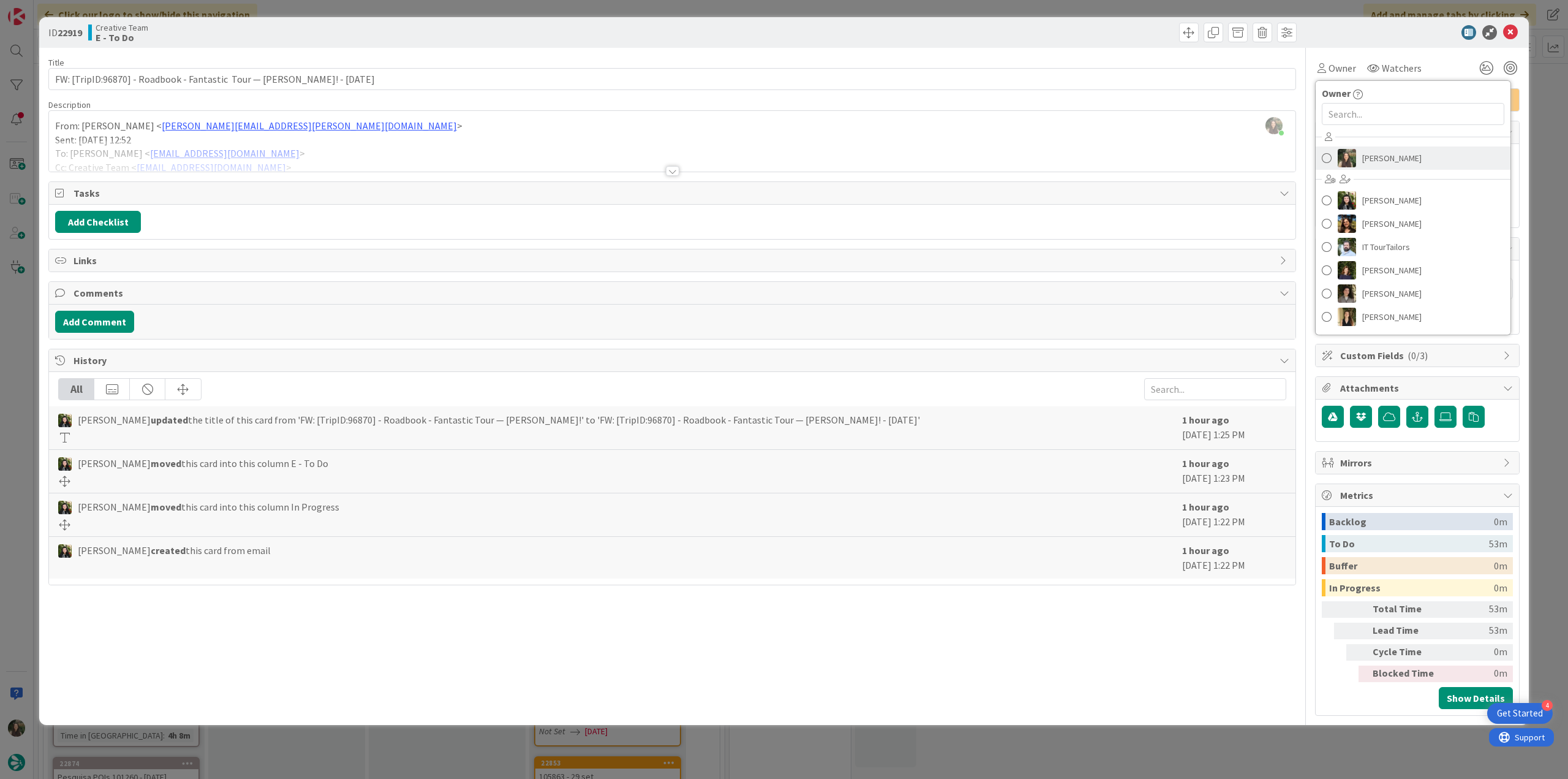
click at [1377, 162] on span "[PERSON_NAME]" at bounding box center [1391, 158] width 59 height 19
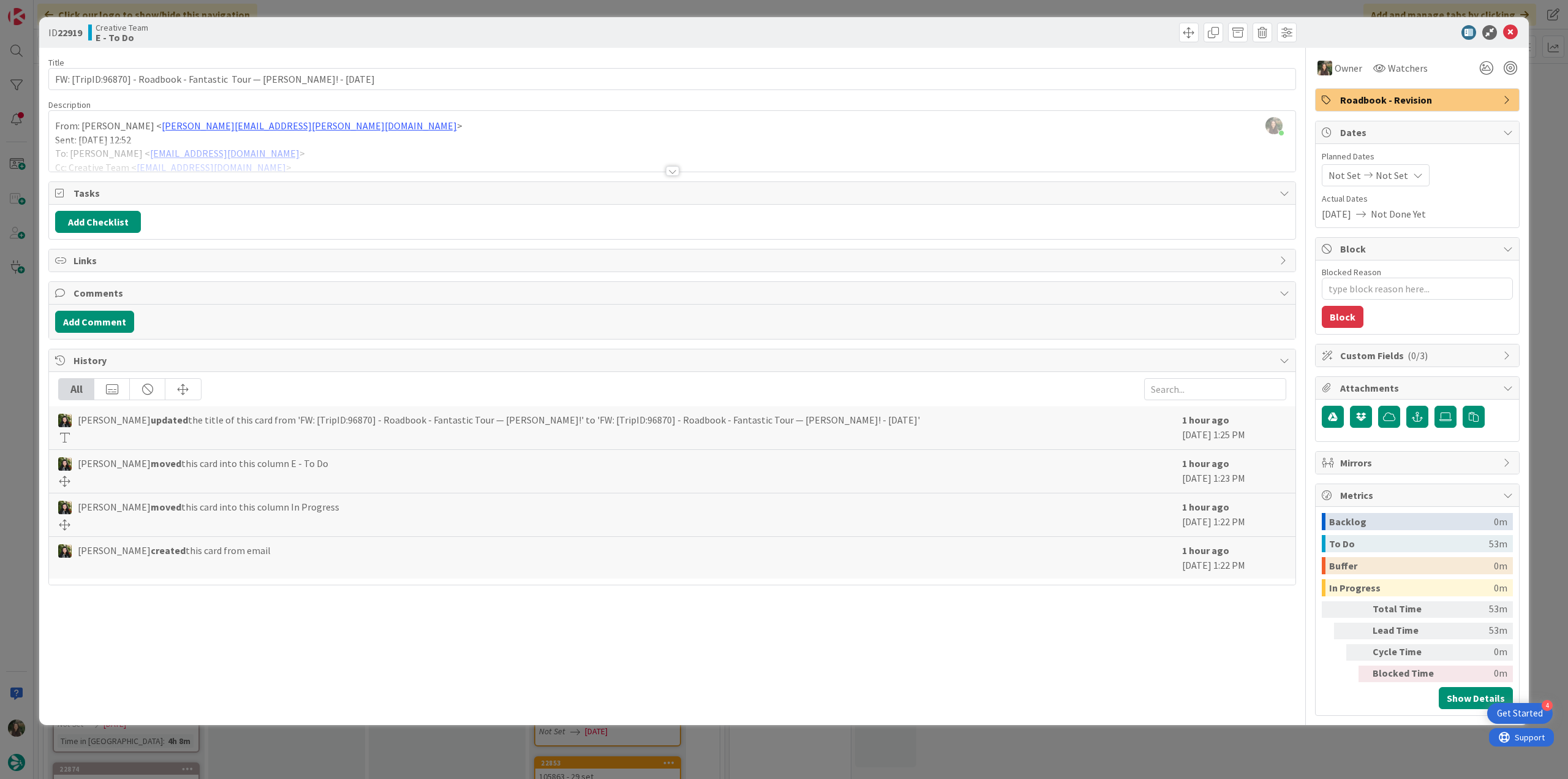
click at [1535, 82] on div "ID 22919 Creative Team E - To Do Title 75 / 128 FW: [TripID:96870] - Roadbook -…" at bounding box center [784, 390] width 1568 height 779
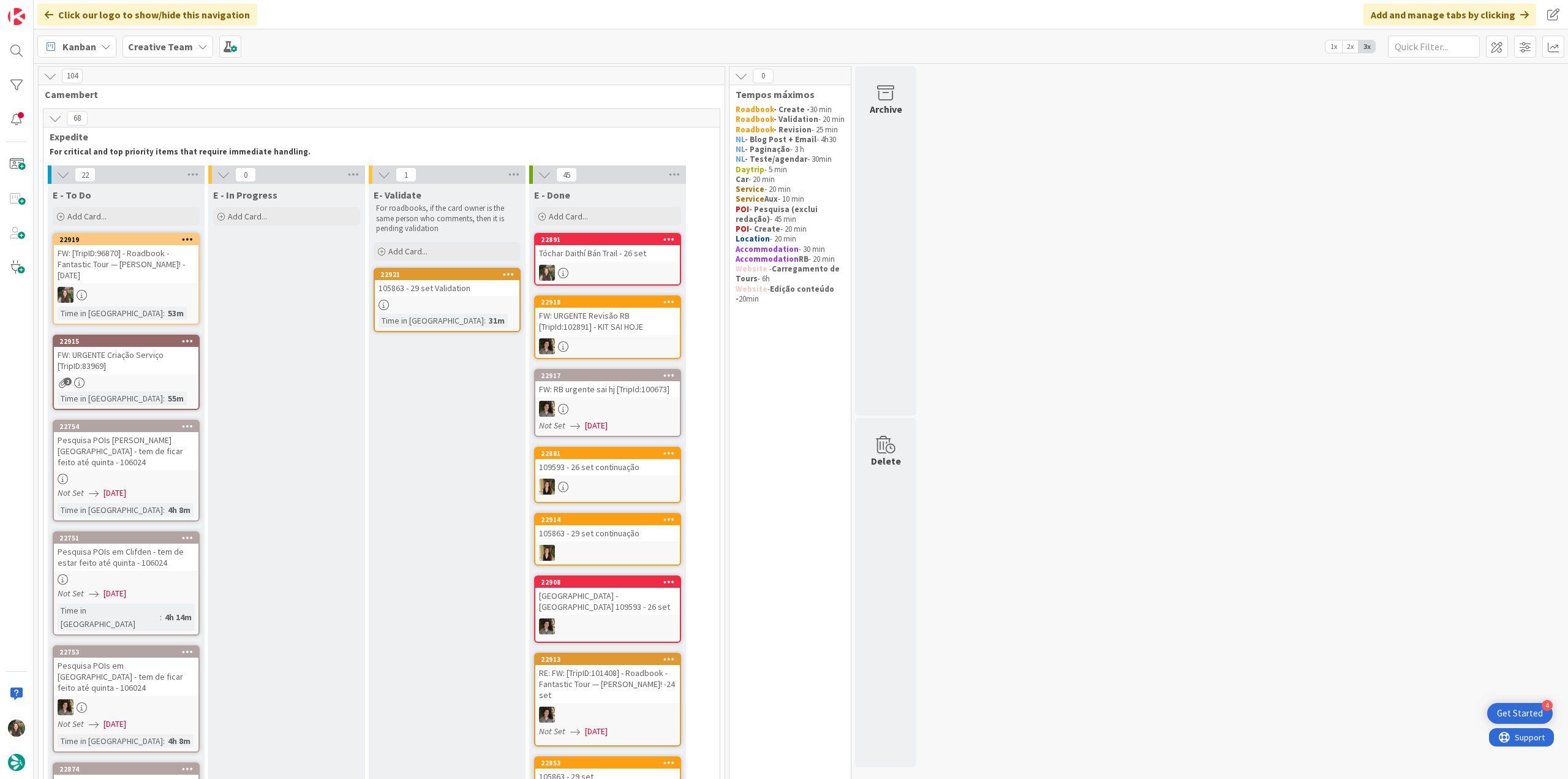
click at [159, 297] on div at bounding box center [126, 294] width 144 height 16
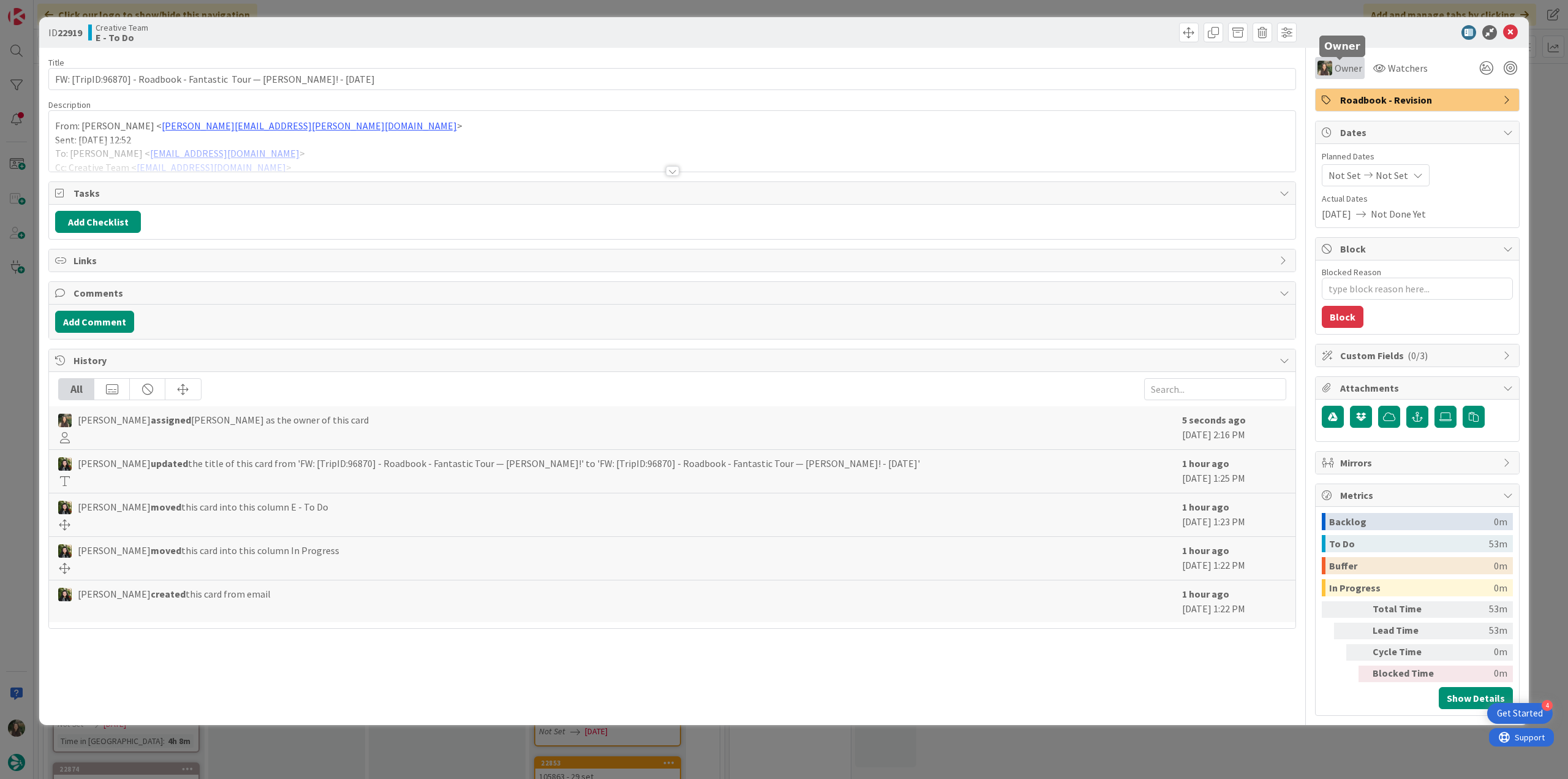
click at [1346, 75] on span "Owner" at bounding box center [1348, 68] width 27 height 15
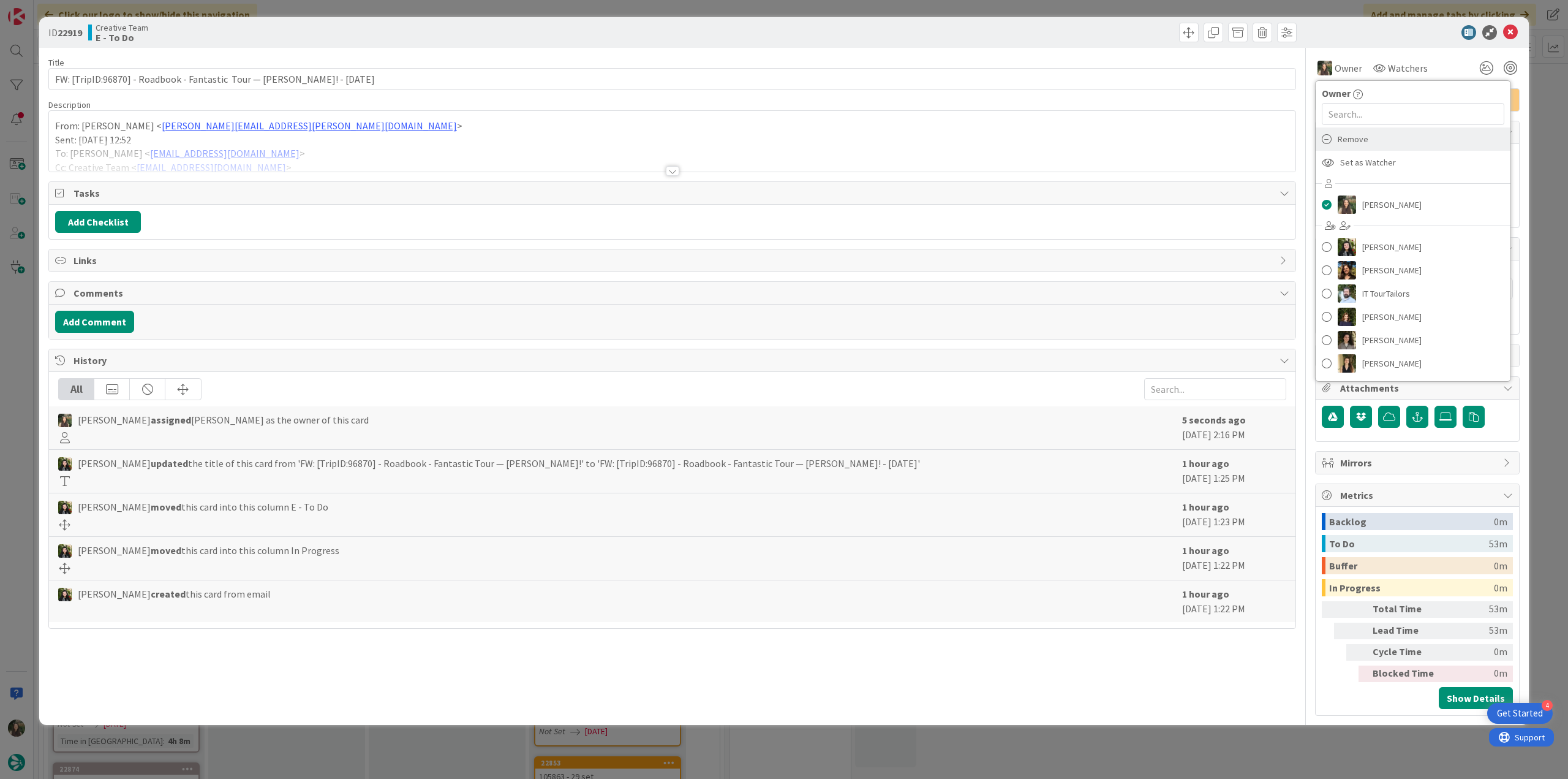
click at [1379, 140] on div "Remove" at bounding box center [1412, 139] width 195 height 23
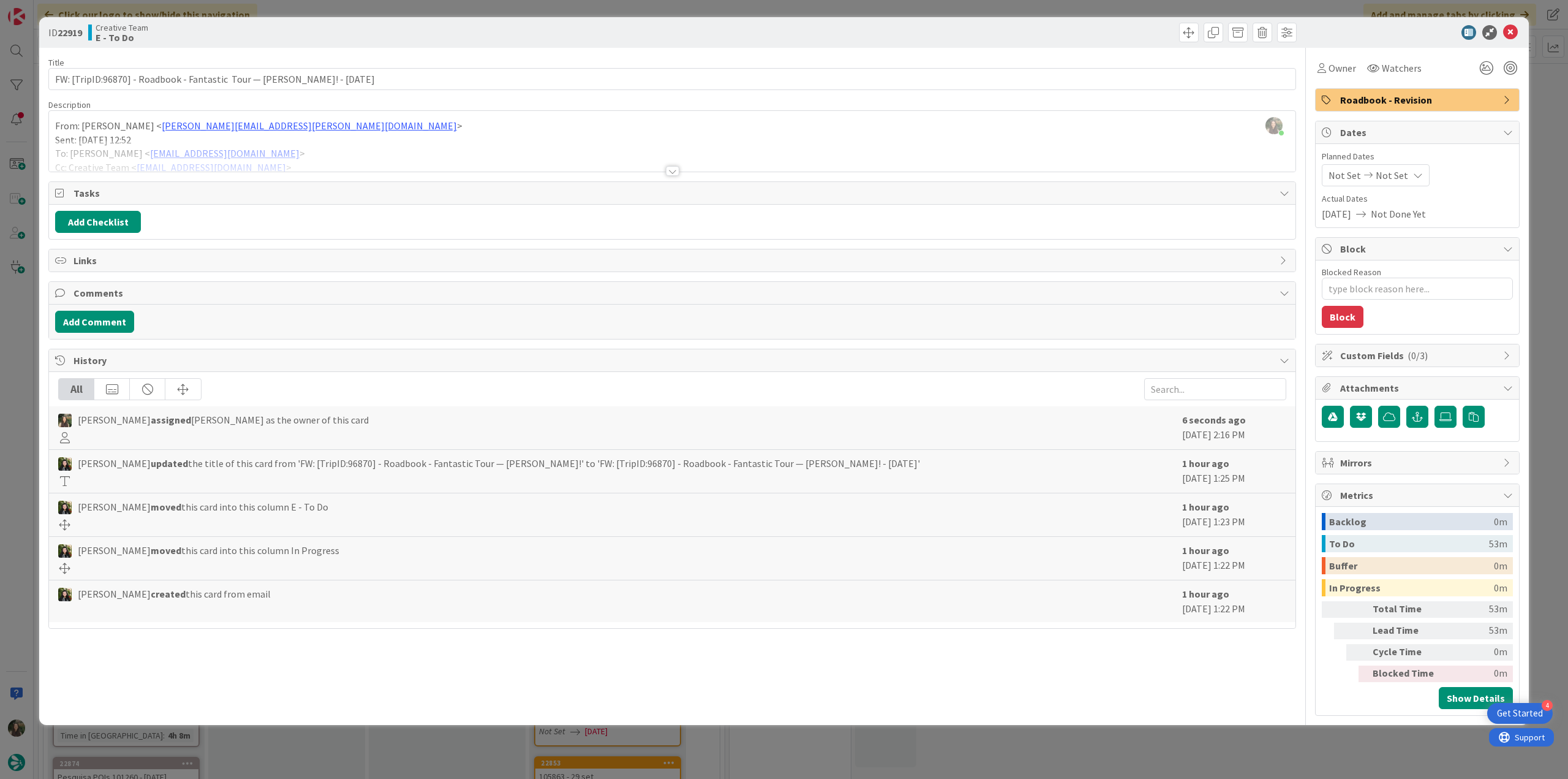
click at [1542, 85] on div "ID 22919 Creative Team E - To Do Title 75 / 128 FW: [TripID:96870] - Roadbook -…" at bounding box center [784, 390] width 1568 height 779
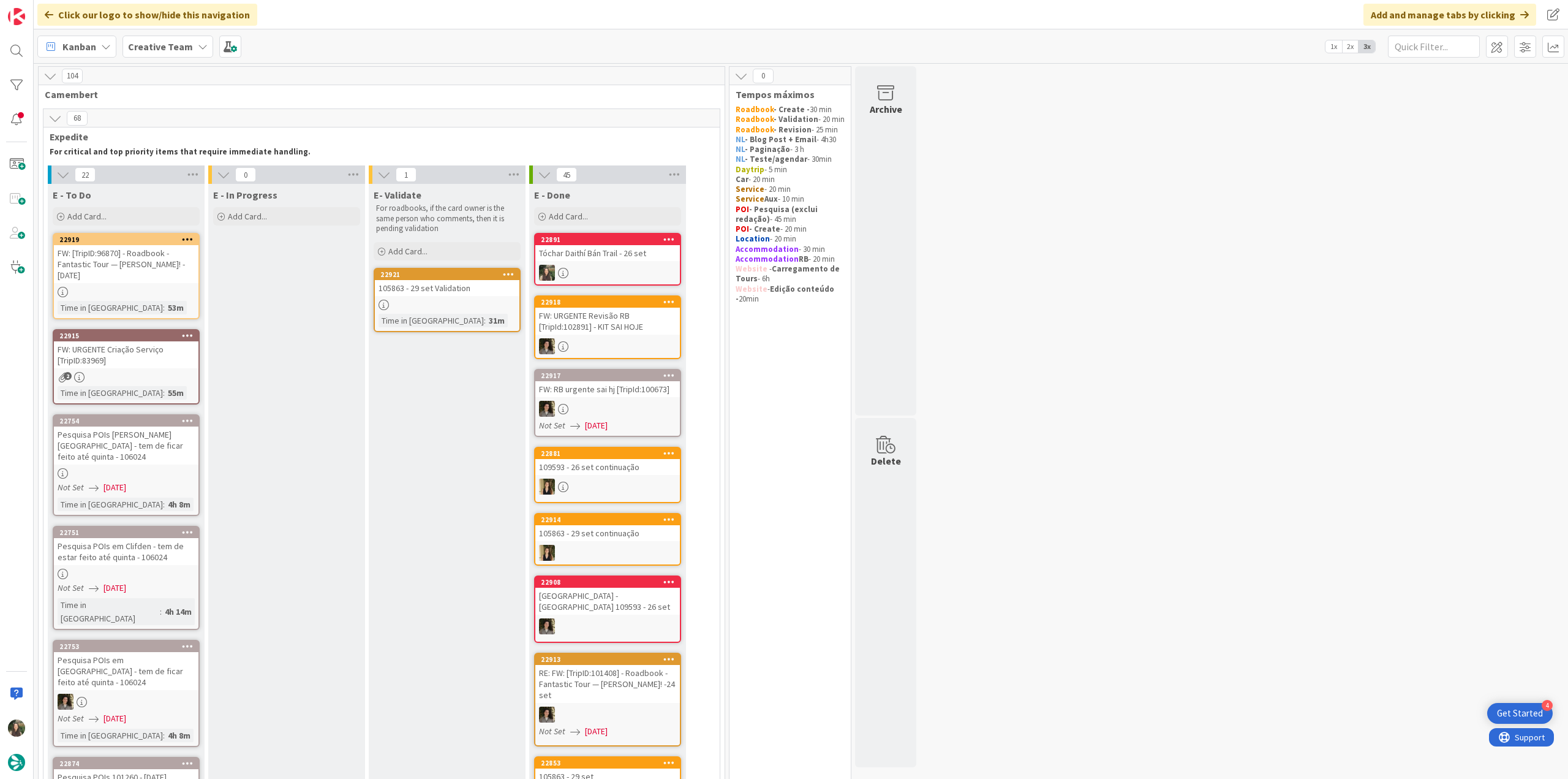
click at [438, 288] on div "105863 - 29 set Validation" at bounding box center [447, 288] width 144 height 16
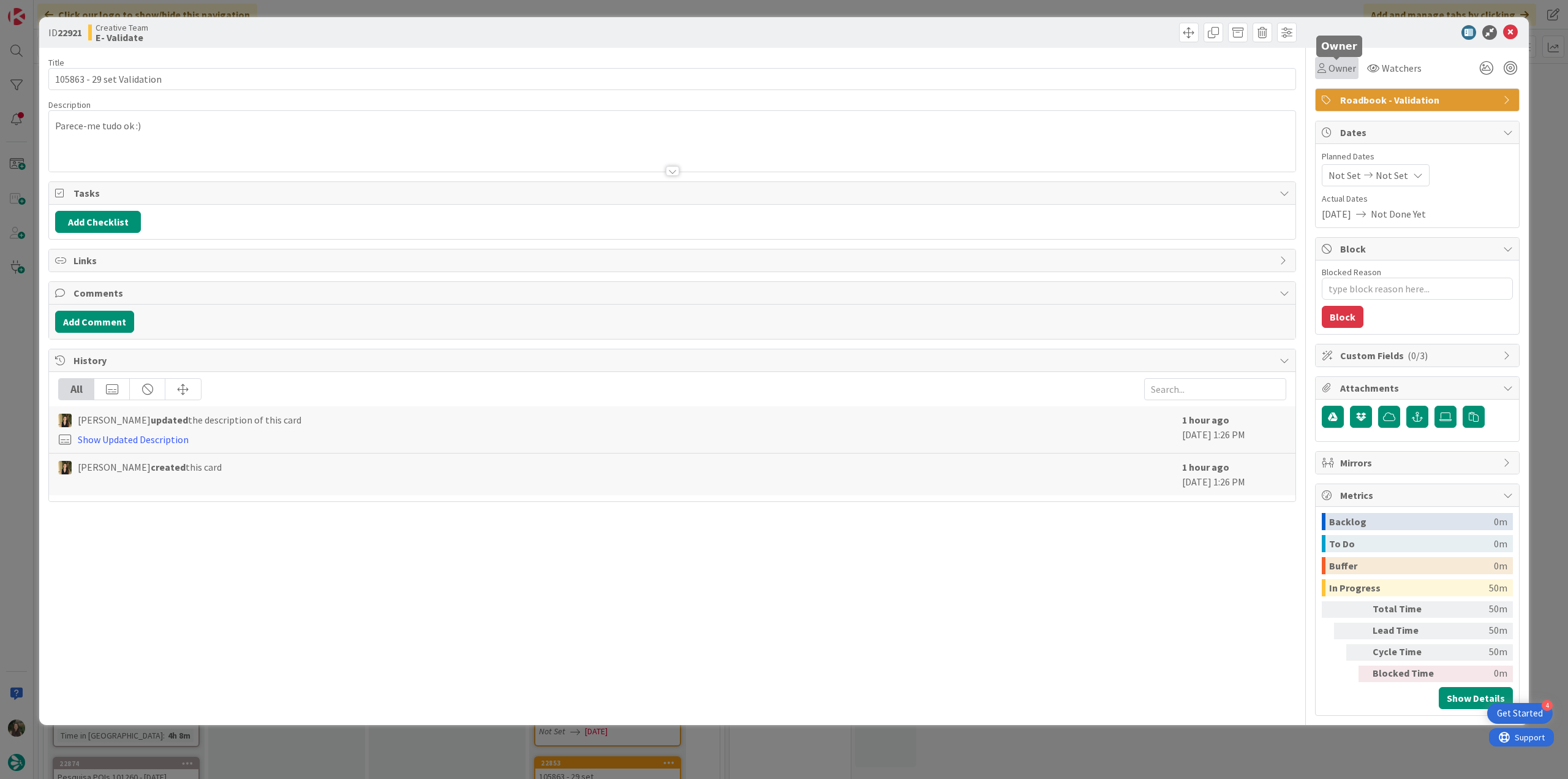
click at [1334, 70] on span "Owner" at bounding box center [1342, 68] width 27 height 15
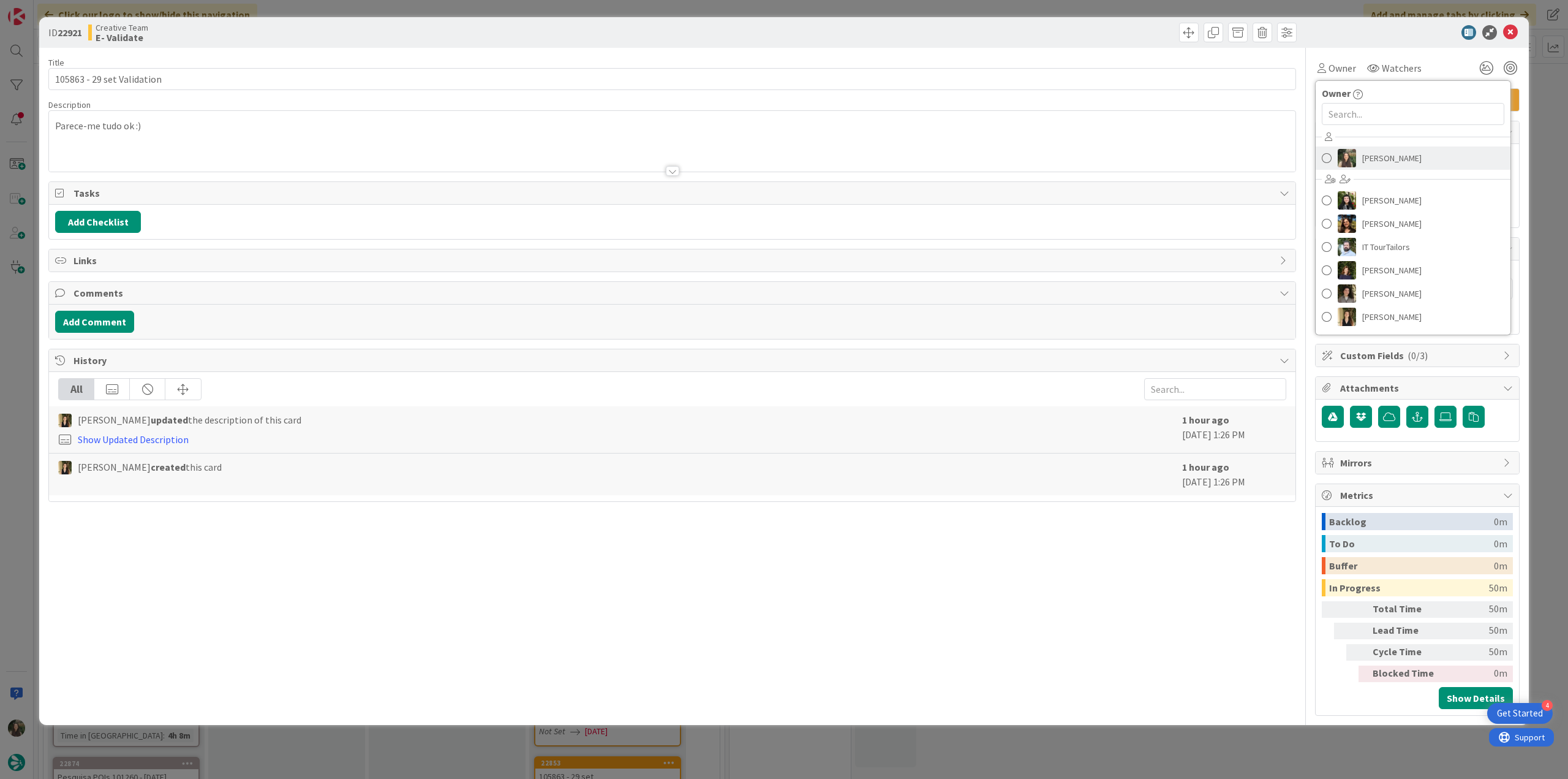
click at [1369, 153] on span "[PERSON_NAME]" at bounding box center [1391, 158] width 59 height 19
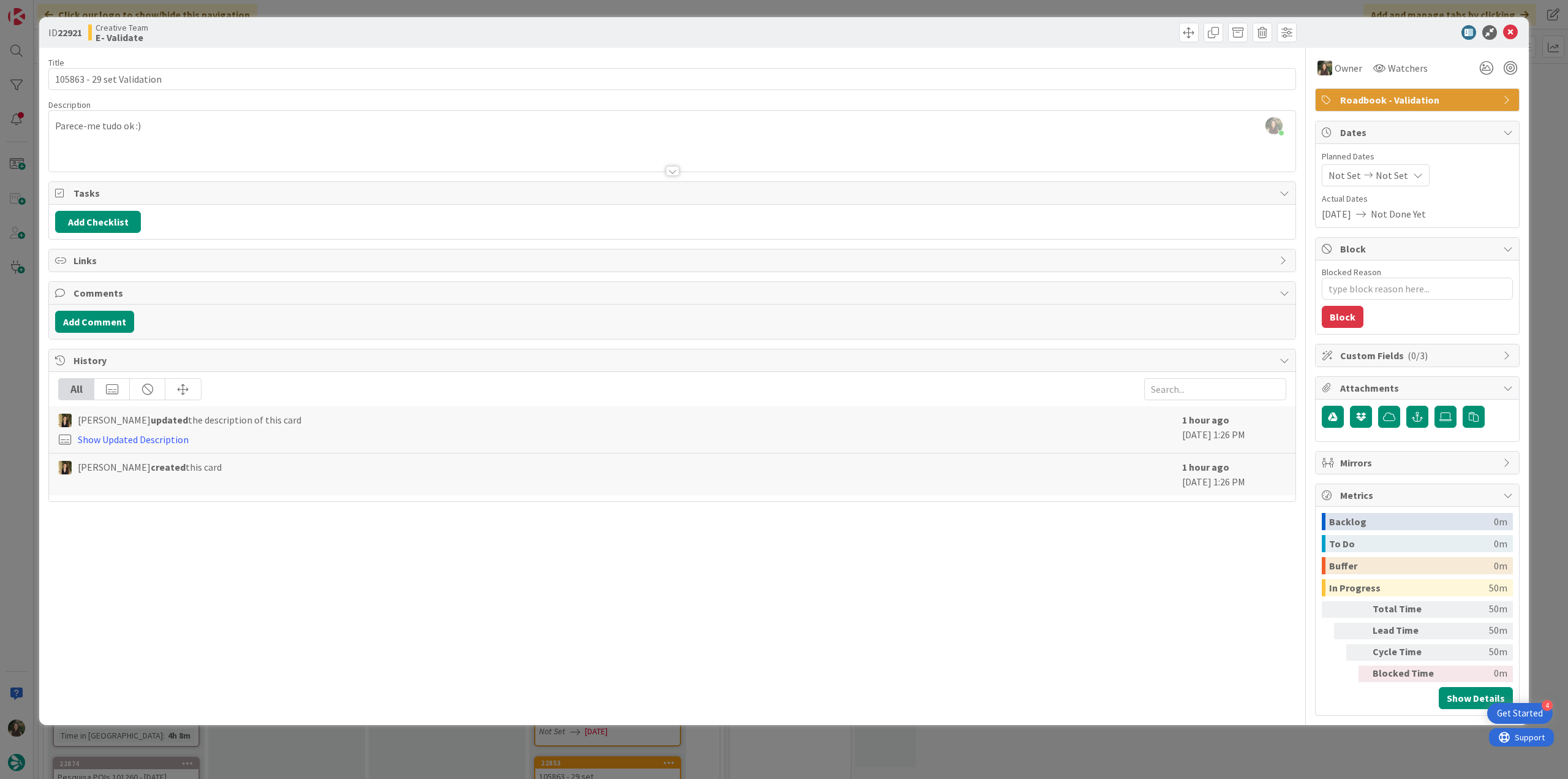
click at [1539, 73] on div "ID 22921 Creative Team E- Validate Title 26 / 128 105863 - 29 set Validation De…" at bounding box center [784, 390] width 1568 height 779
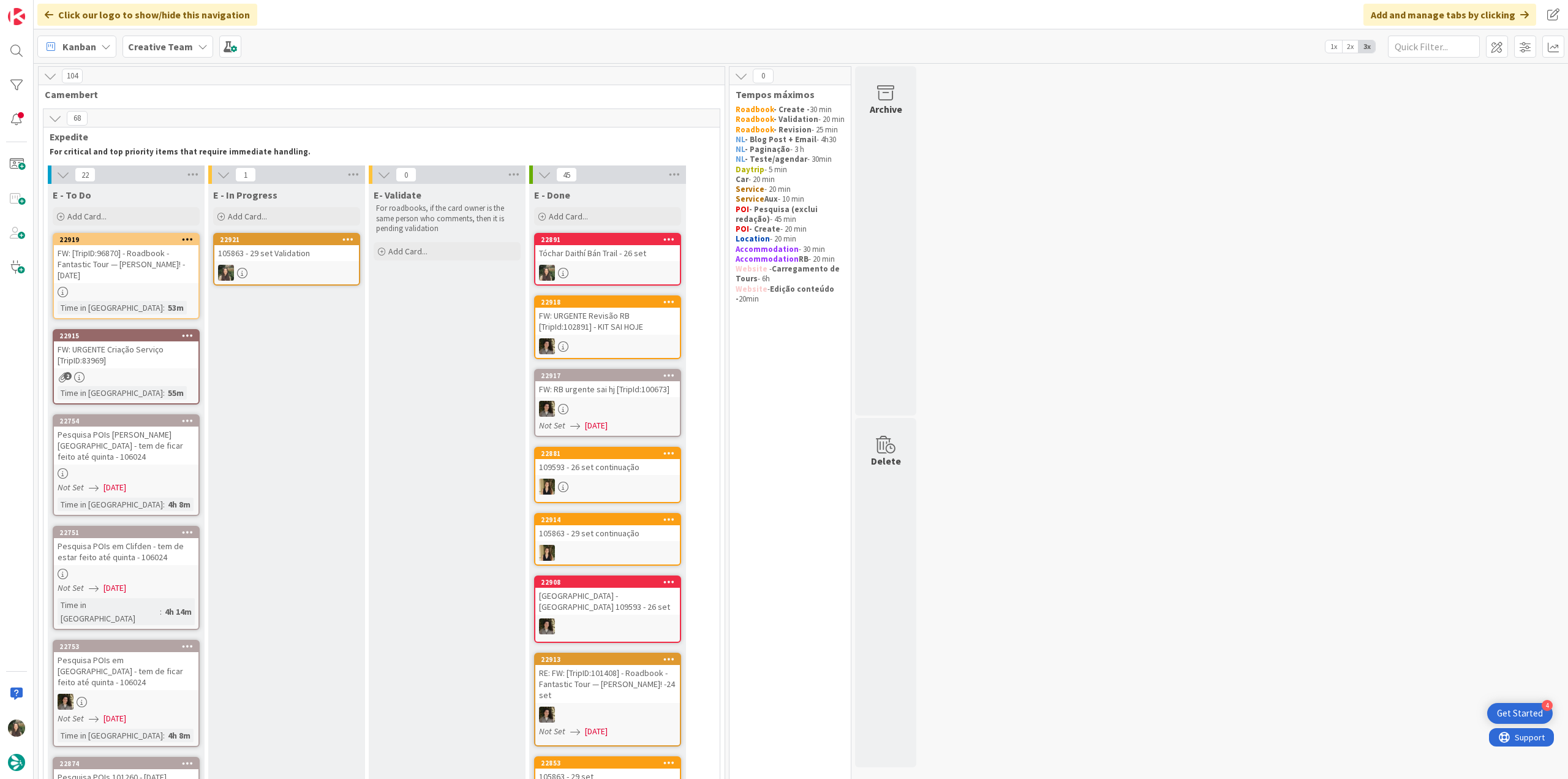
click at [286, 266] on div at bounding box center [286, 272] width 144 height 16
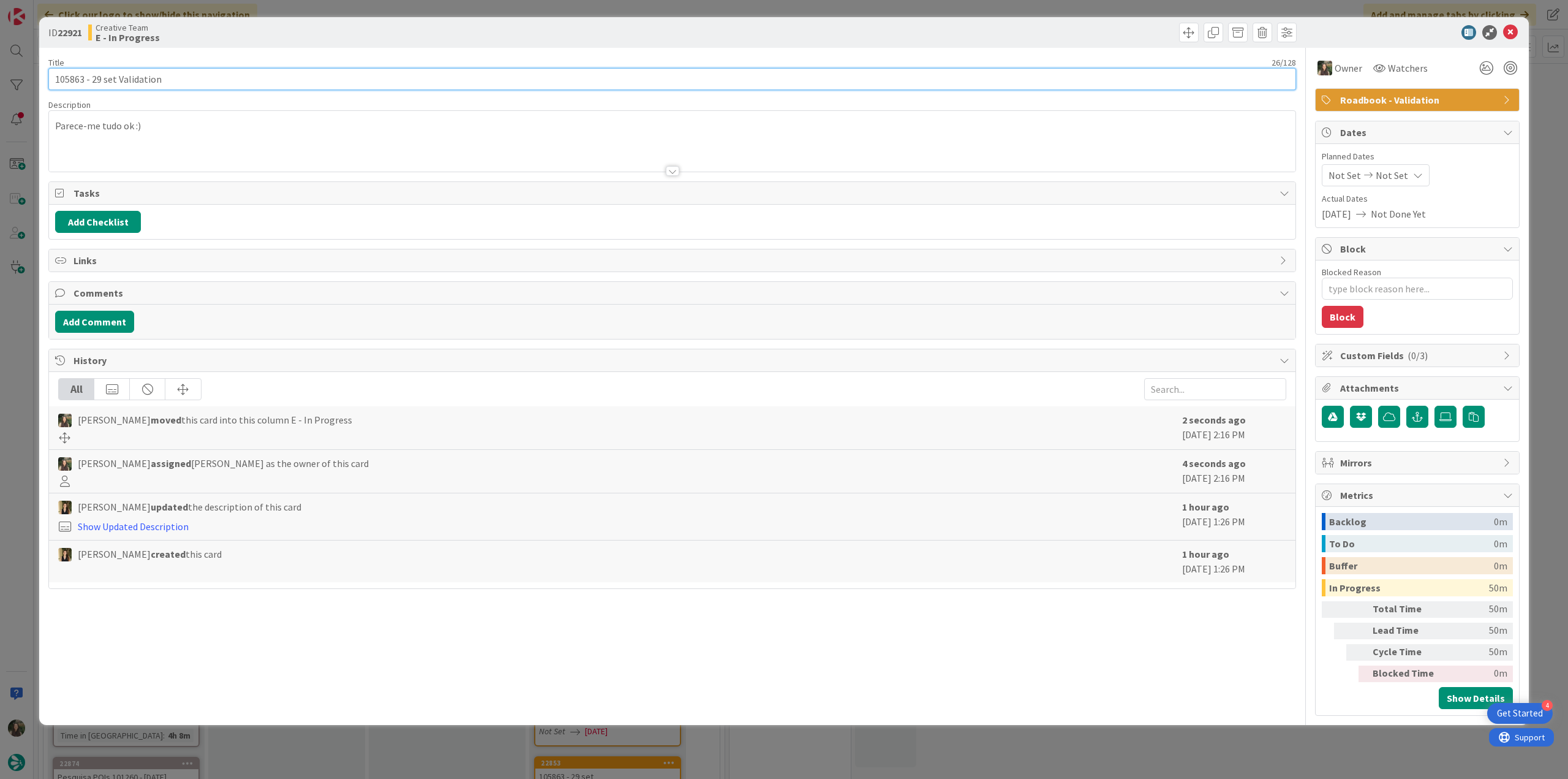
click at [65, 84] on input "105863 - 29 set Validation" at bounding box center [672, 78] width 1247 height 22
type textarea "x"
